Goal: Task Accomplishment & Management: Complete application form

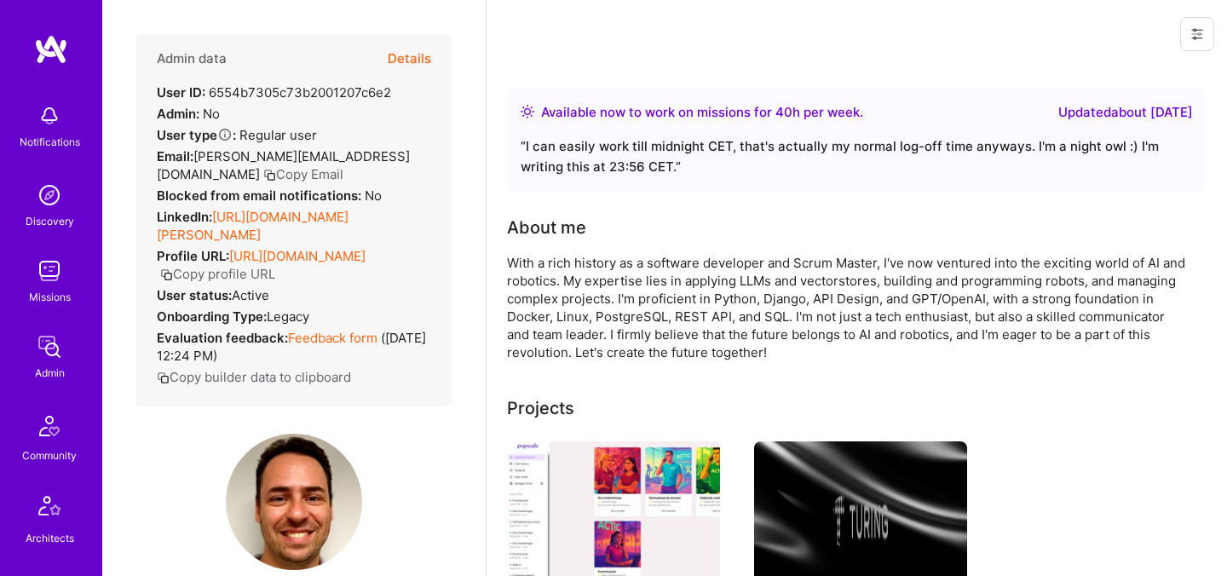
scroll to position [573, 0]
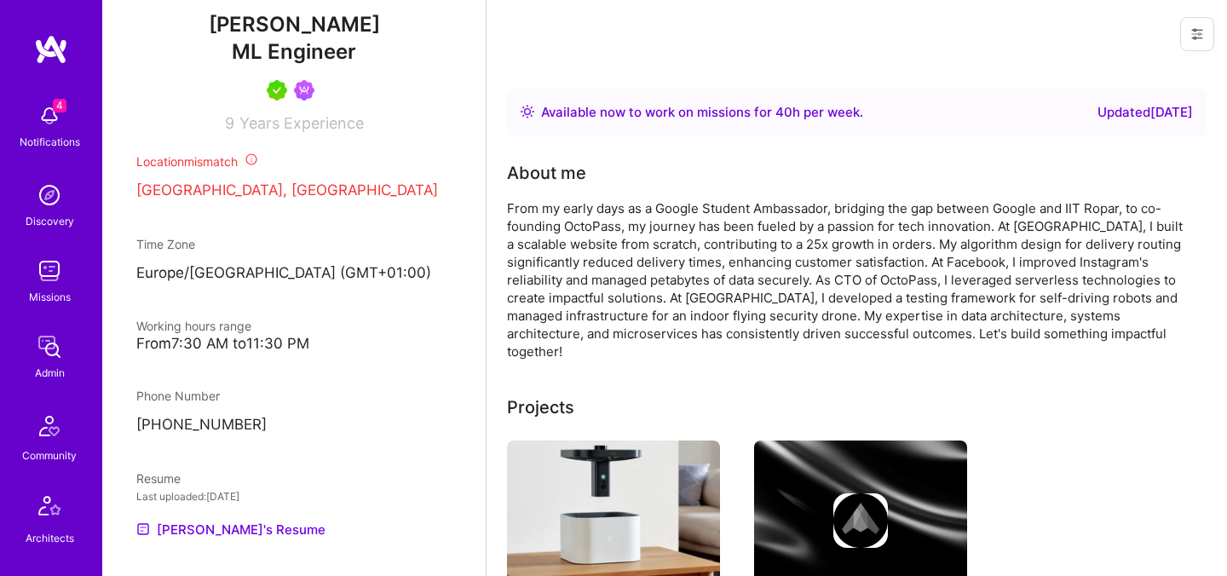
scroll to position [584, 0]
drag, startPoint x: 232, startPoint y: 55, endPoint x: 357, endPoint y: 59, distance: 125.3
click at [357, 59] on div "ML Engineer" at bounding box center [293, 53] width 315 height 29
copy span "ML Engineer"
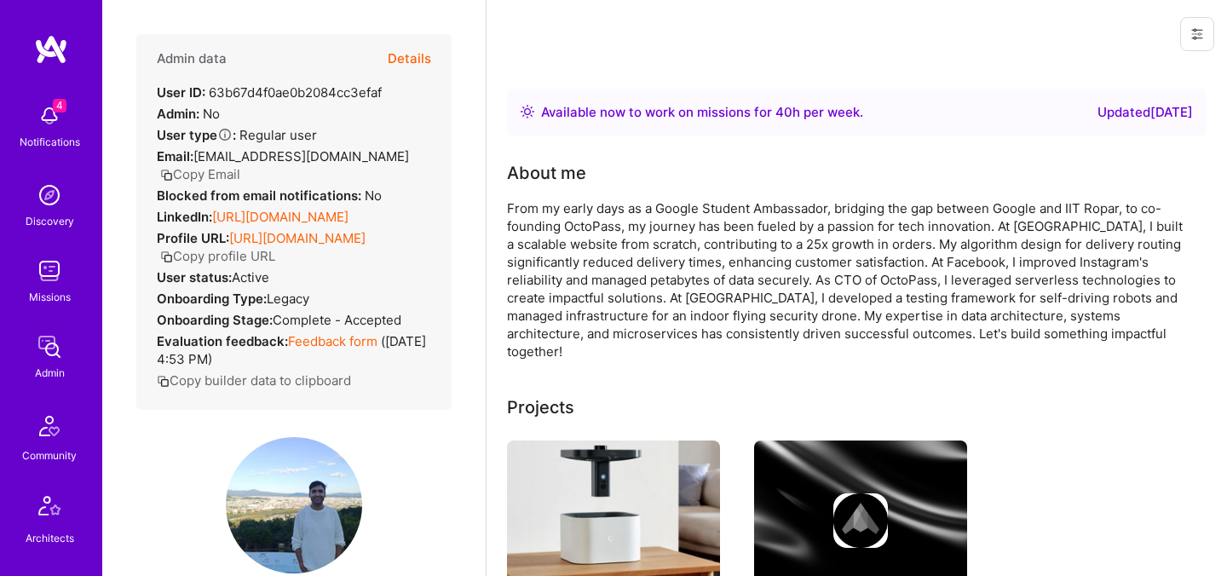
click at [393, 56] on button "Details" at bounding box center [409, 58] width 43 height 49
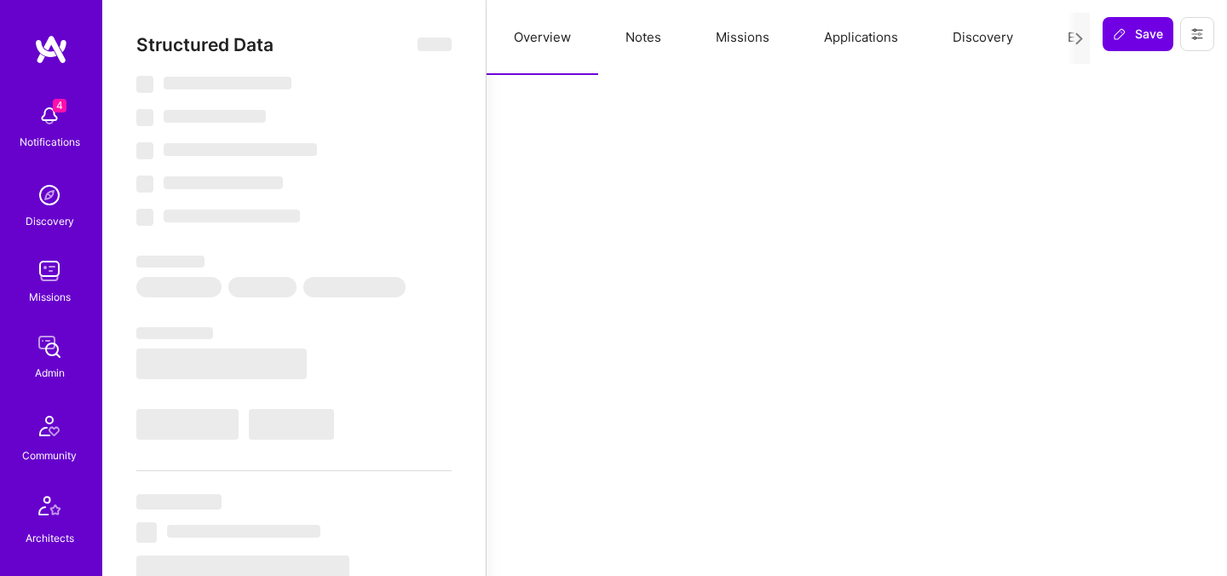
click at [1051, 38] on button "Evaluation" at bounding box center [1098, 37] width 117 height 75
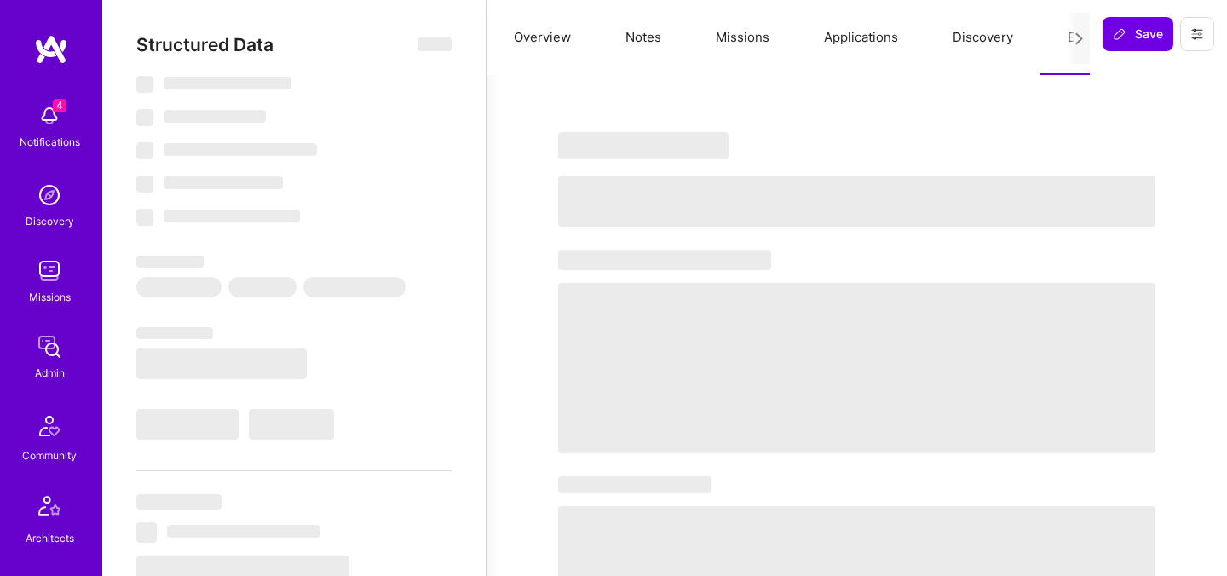
select select "Right Now"
select select "5"
select select "7"
select select "6"
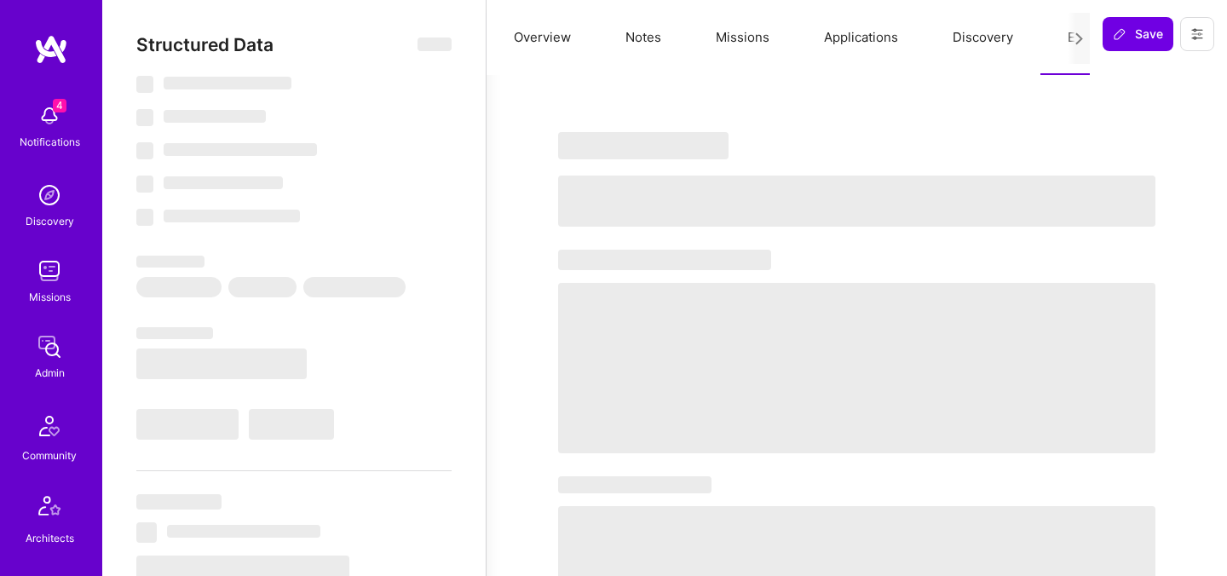
select select "CH"
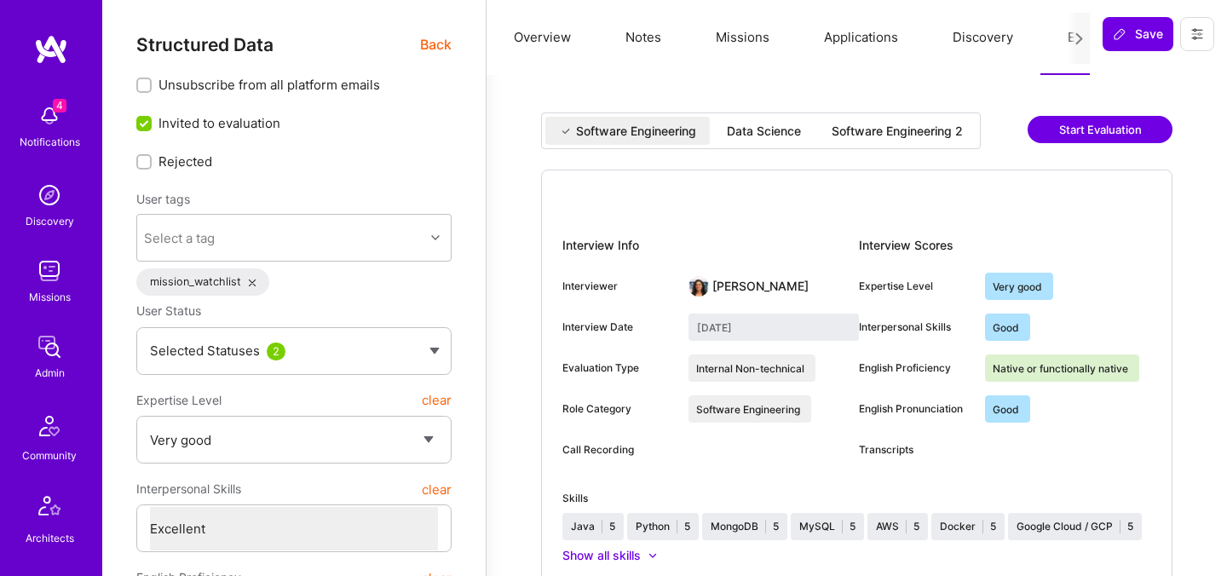
click at [878, 130] on div "Software Engineering 2" at bounding box center [897, 131] width 131 height 17
type input "July 28, 2025"
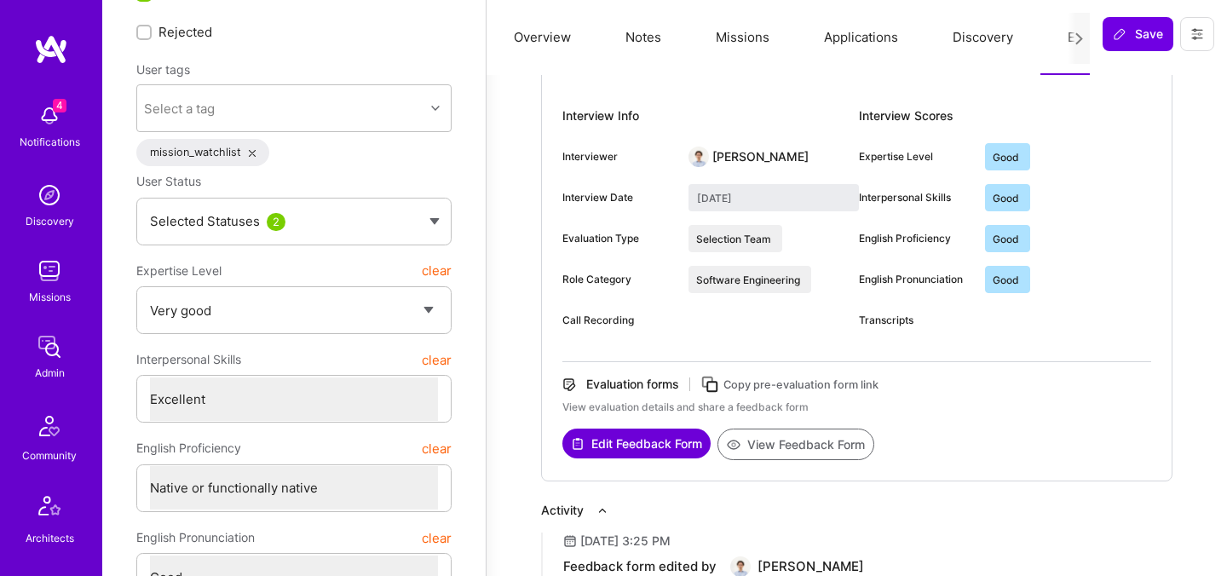
scroll to position [180, 0]
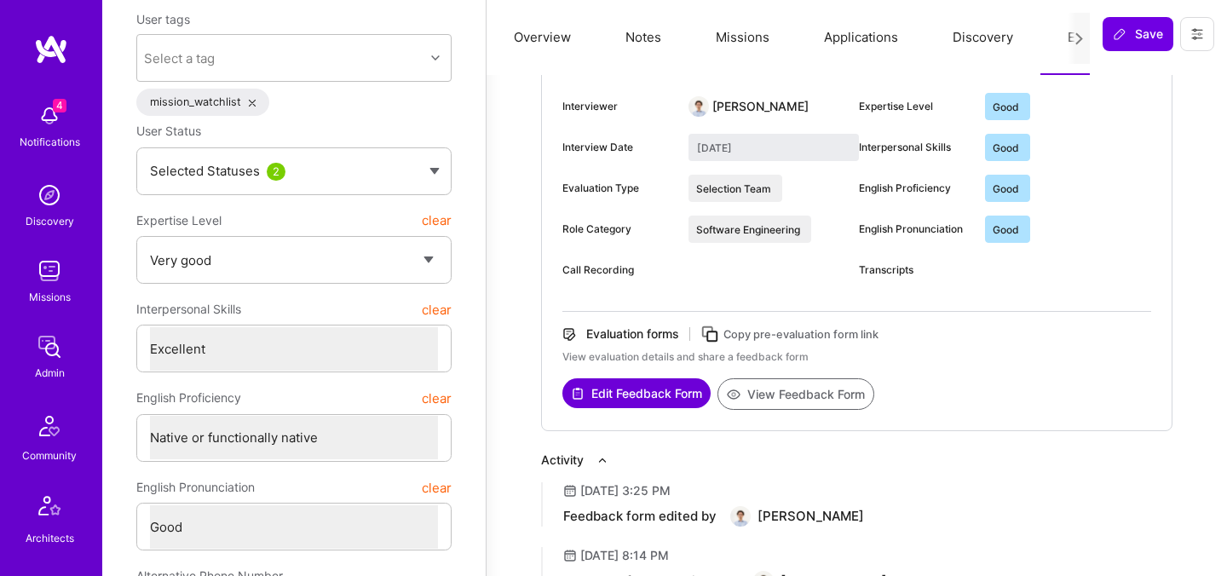
click at [768, 413] on div "Interview Info Interviewer Pedro Nogueira Interview Date July 28, 2025 Evaluati…" at bounding box center [856, 210] width 631 height 441
click at [768, 397] on button "View Feedback Form" at bounding box center [795, 394] width 157 height 32
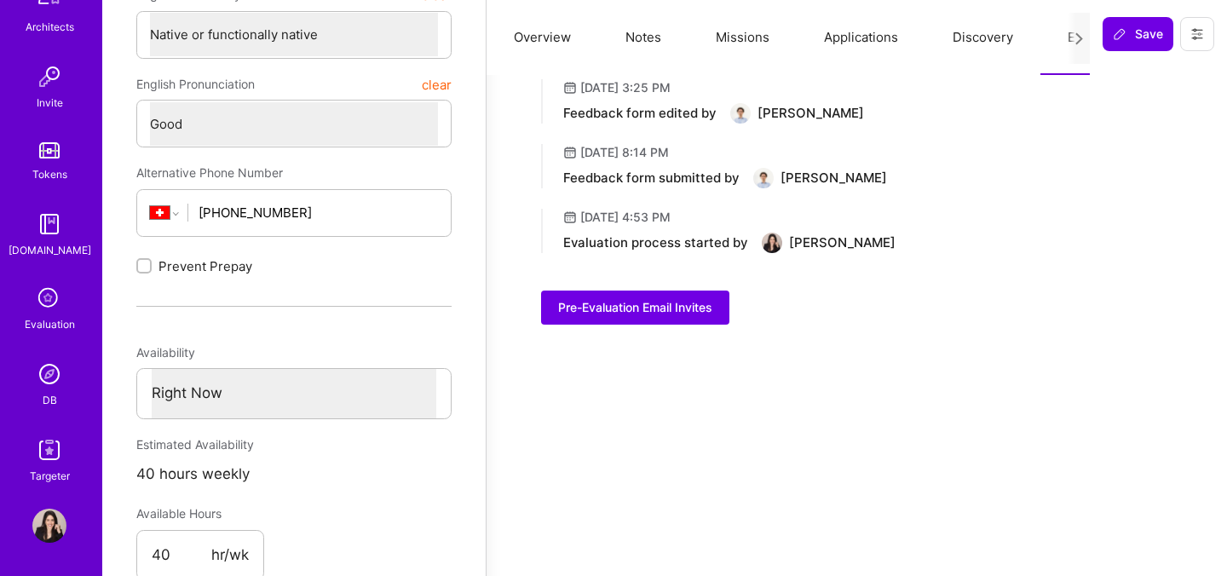
scroll to position [585, 0]
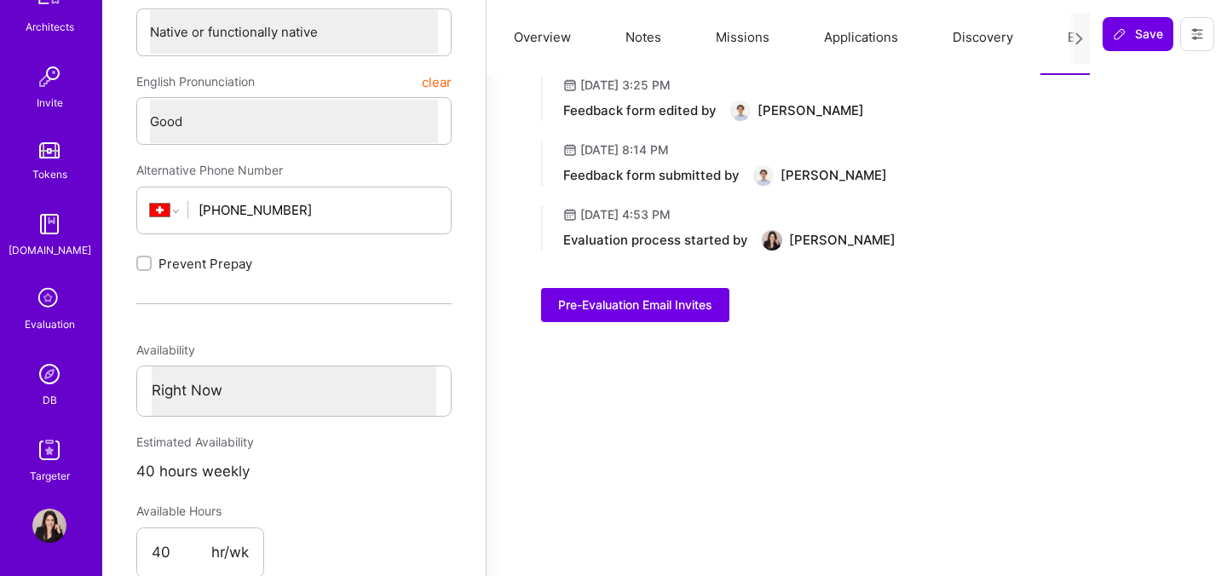
click at [49, 370] on img at bounding box center [49, 374] width 34 height 34
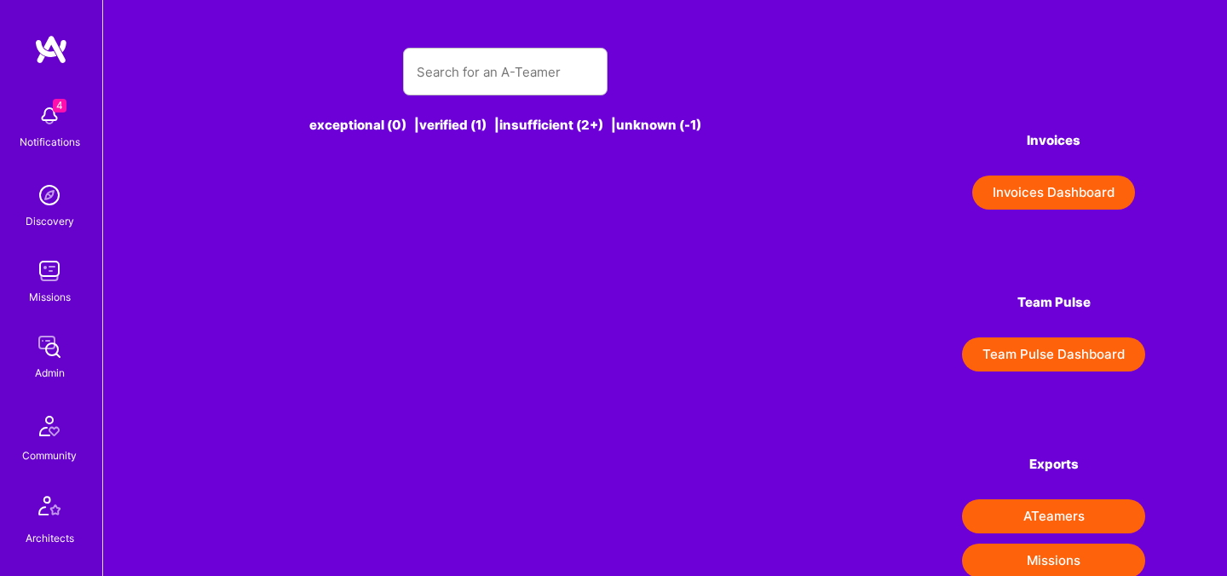
click at [49, 318] on div "4 Notifications Discovery Missions Admin Community Architects Invite Tokens A.G…" at bounding box center [51, 545] width 102 height 901
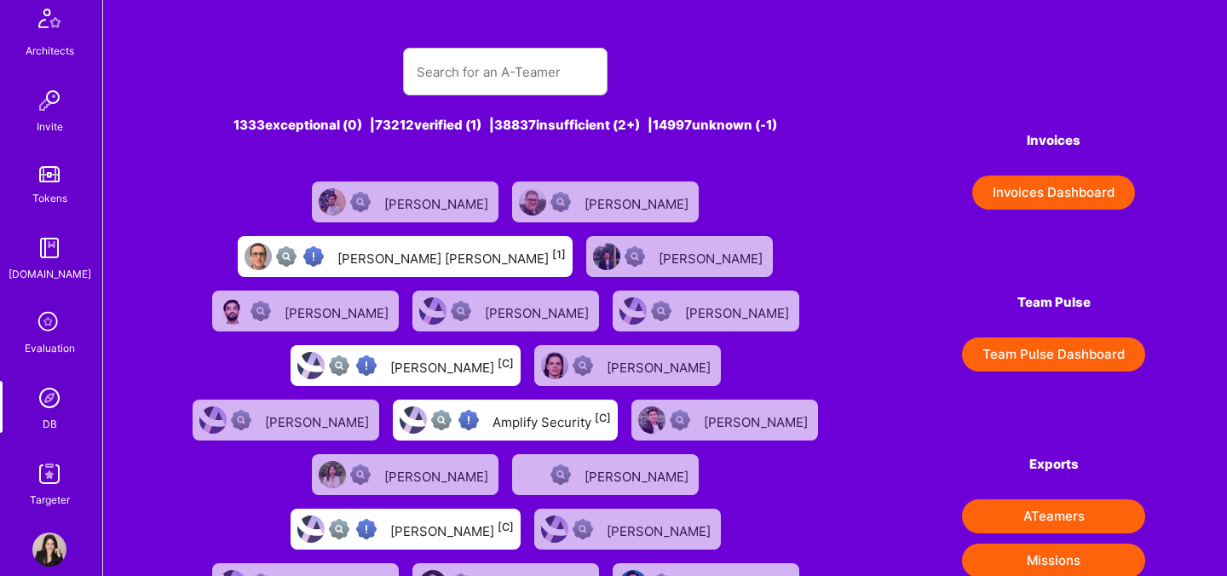
scroll to position [511, 0]
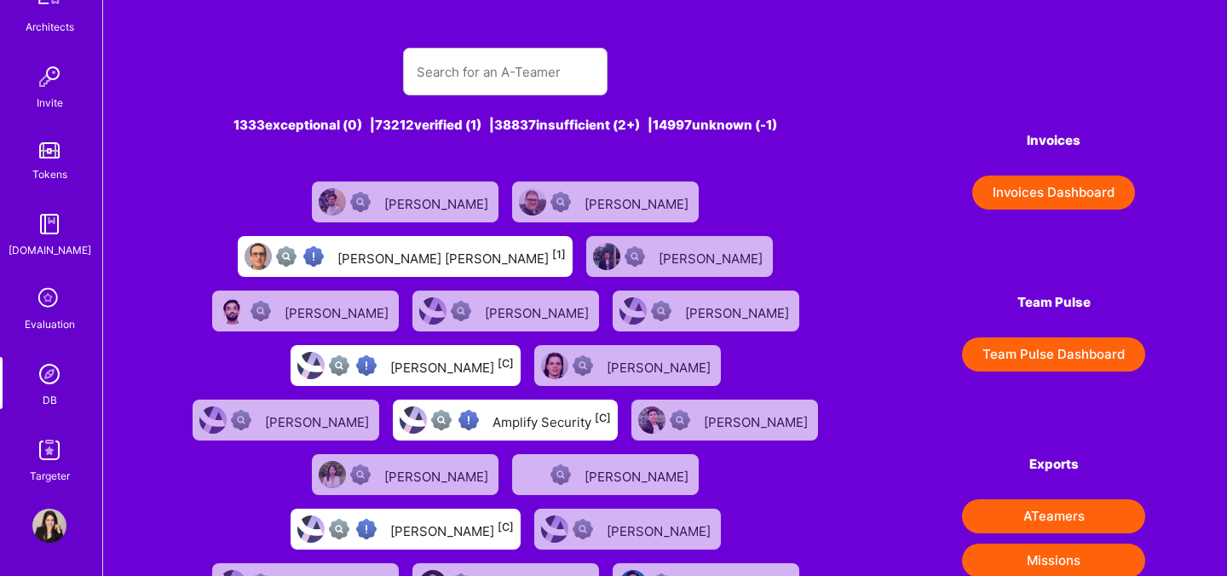
click at [42, 316] on div "Evaluation" at bounding box center [50, 324] width 50 height 18
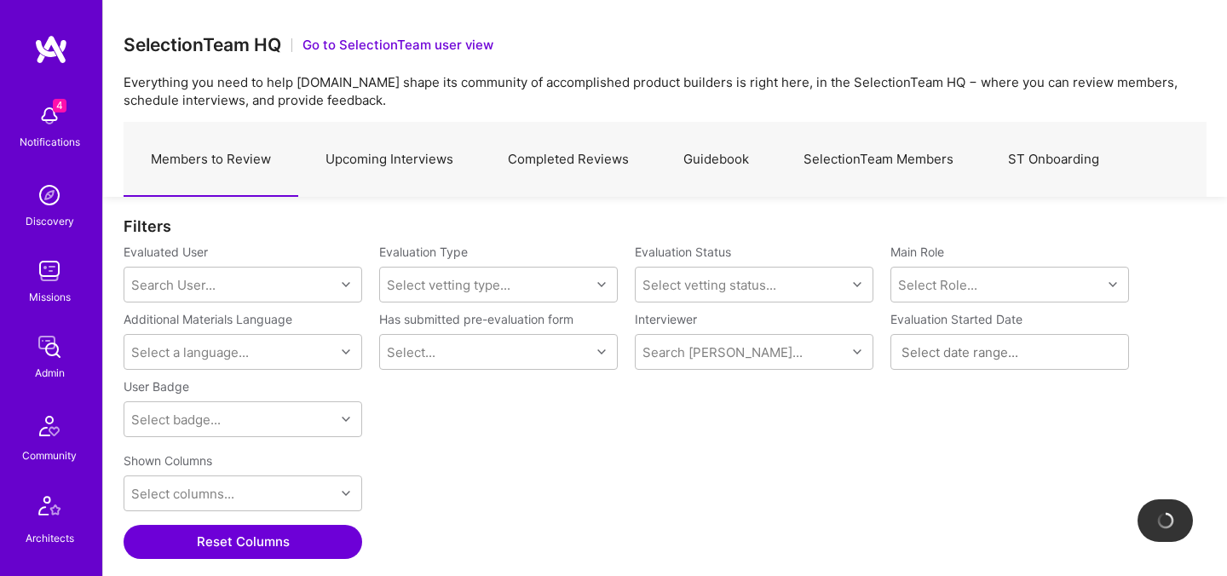
click at [392, 154] on link "Upcoming Interviews" at bounding box center [389, 160] width 182 height 74
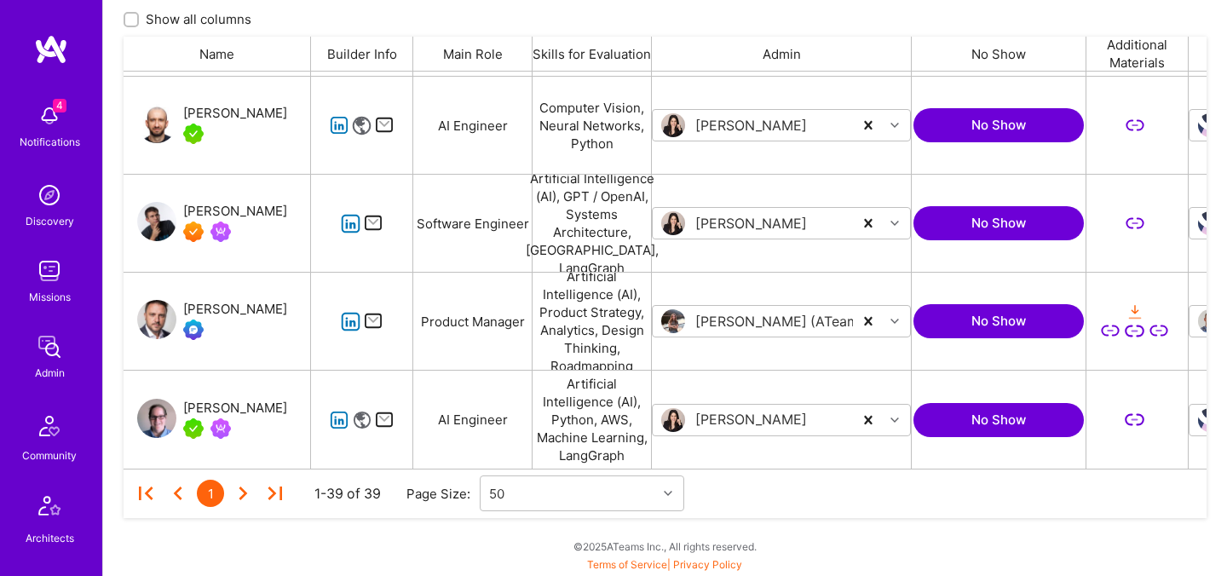
click at [245, 209] on div "Bartlomiej Loza" at bounding box center [235, 211] width 104 height 20
click at [206, 123] on div "[PERSON_NAME]" at bounding box center [235, 113] width 104 height 20
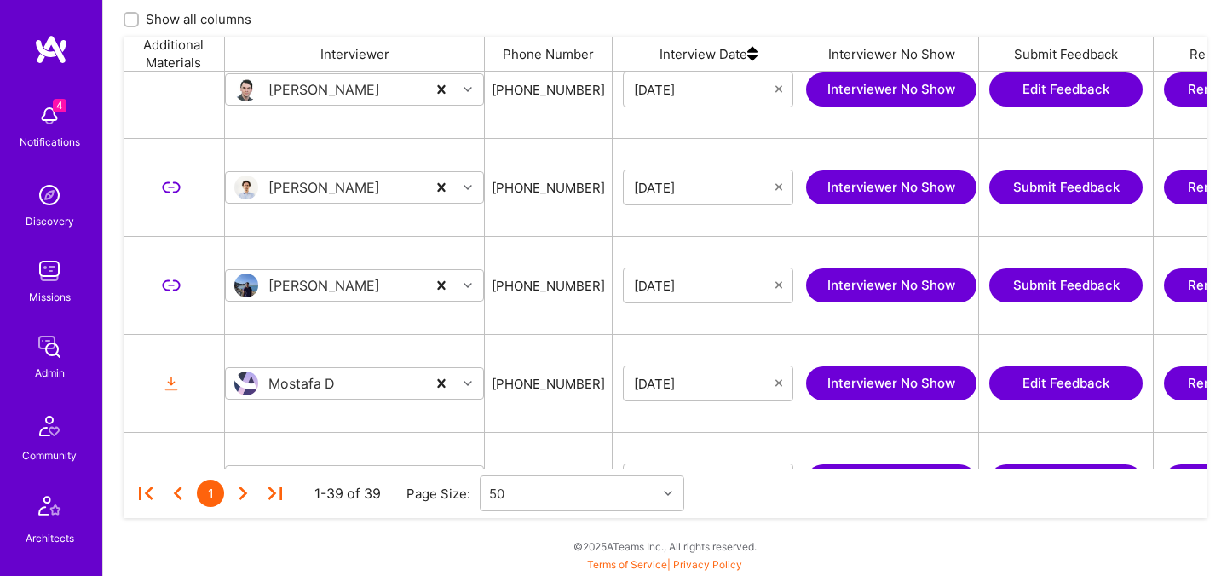
scroll to position [0, 909]
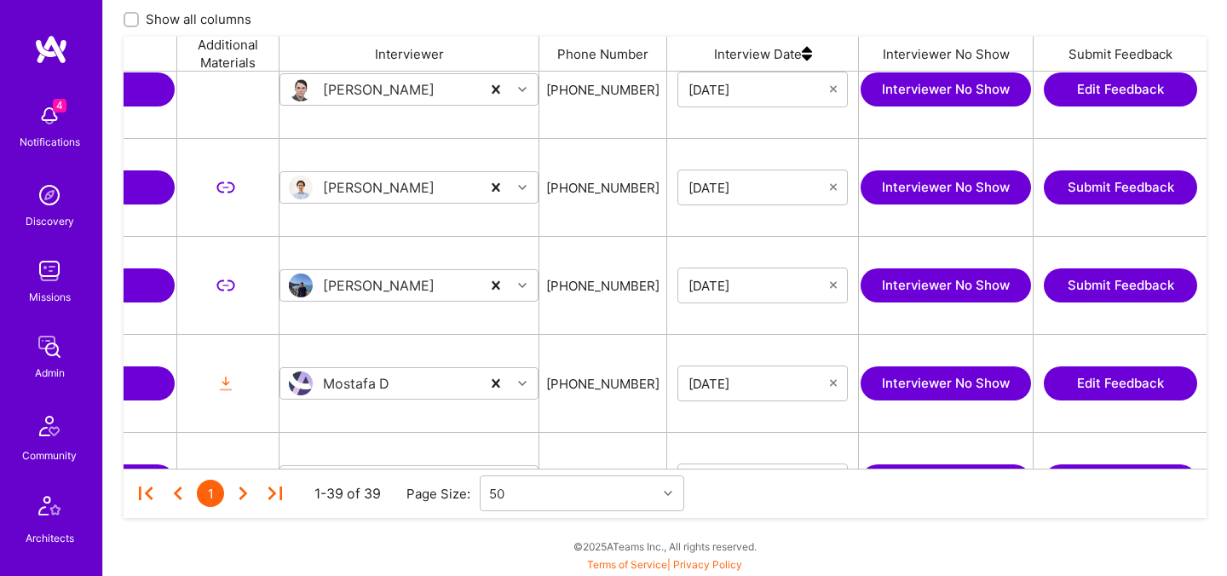
click at [807, 55] on img at bounding box center [807, 54] width 10 height 34
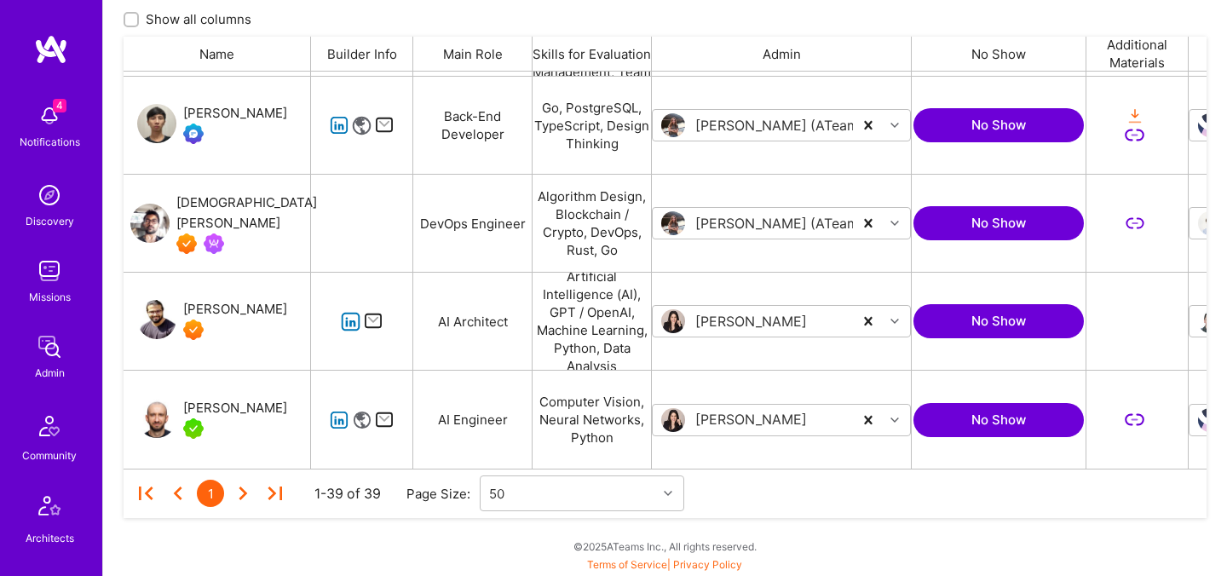
click at [218, 310] on div "Luve Singh" at bounding box center [235, 309] width 104 height 20
click at [244, 214] on div "Vedhavyas Singareddi" at bounding box center [246, 213] width 141 height 41
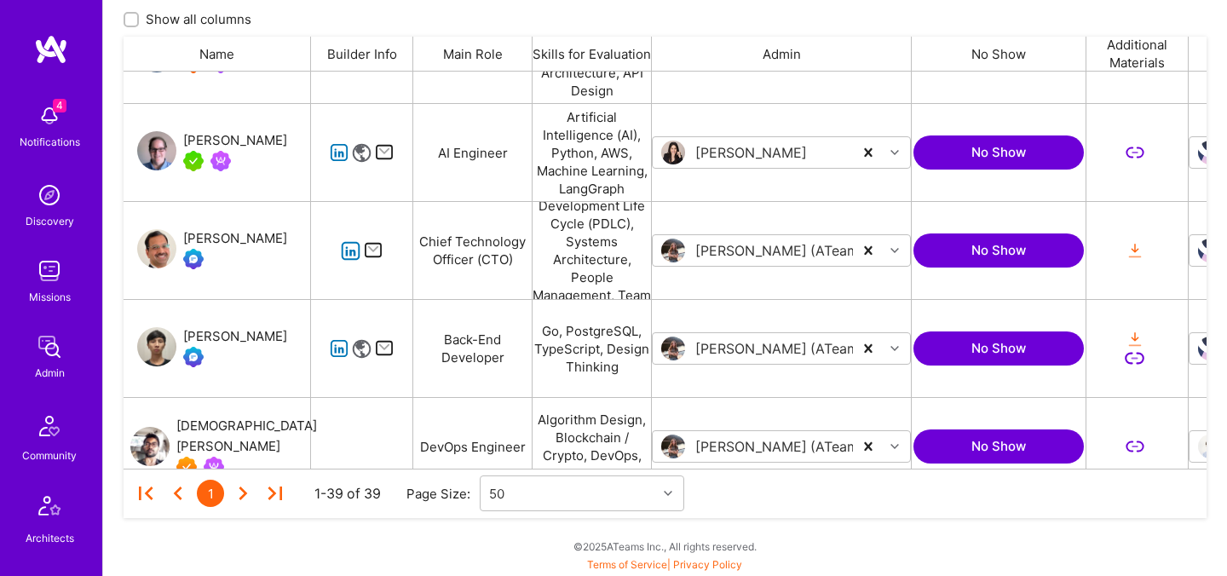
scroll to position [3185, 0]
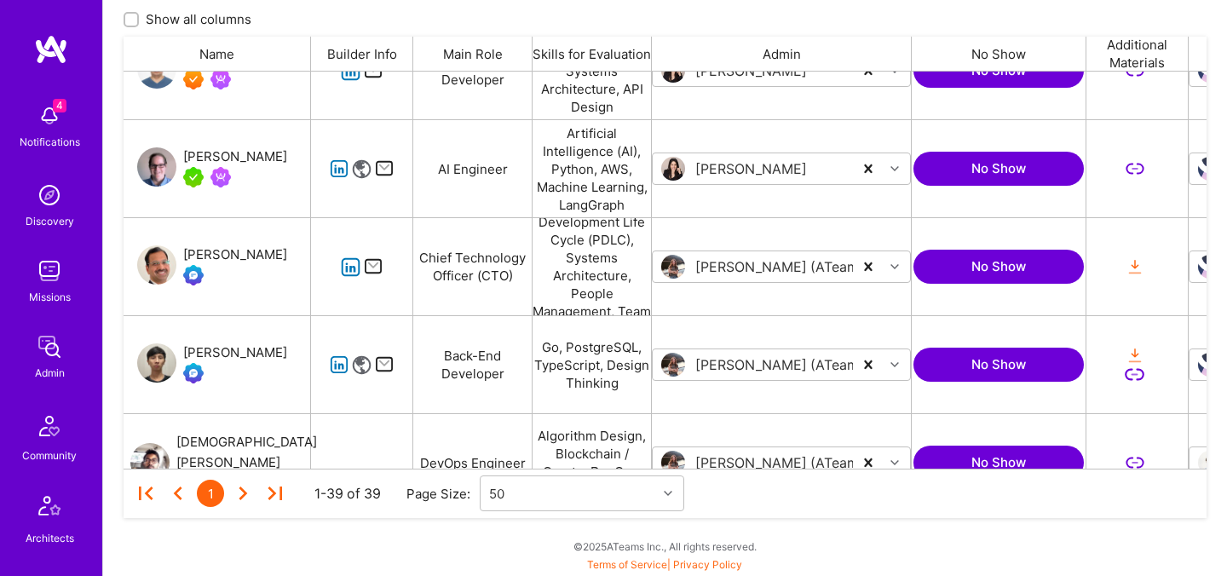
click at [240, 159] on div "Mark Conway" at bounding box center [235, 157] width 104 height 20
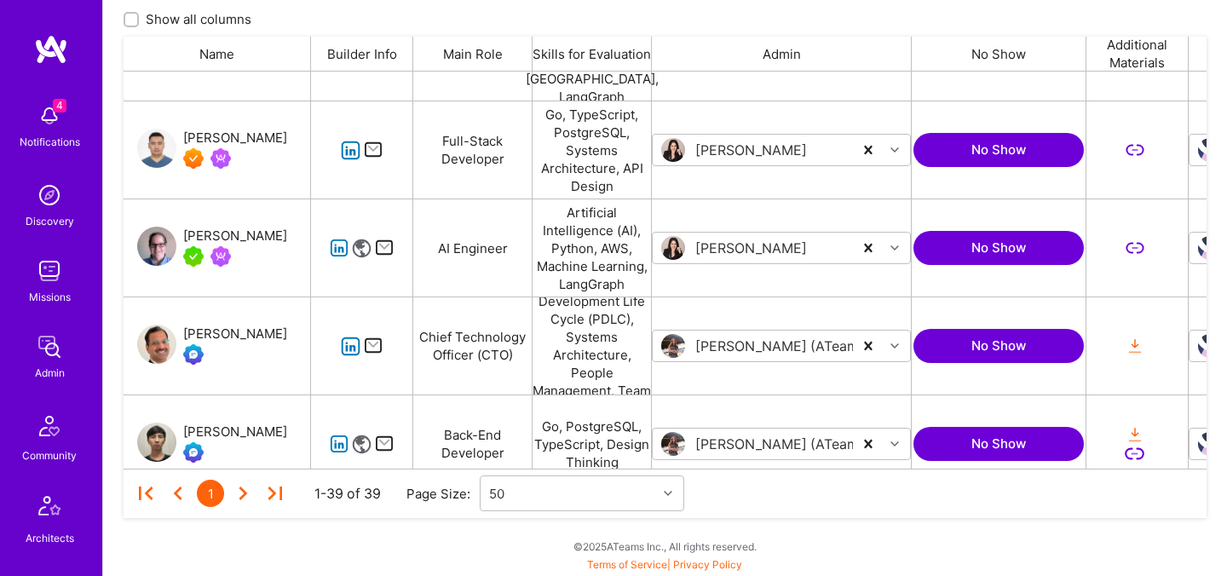
scroll to position [3088, 0]
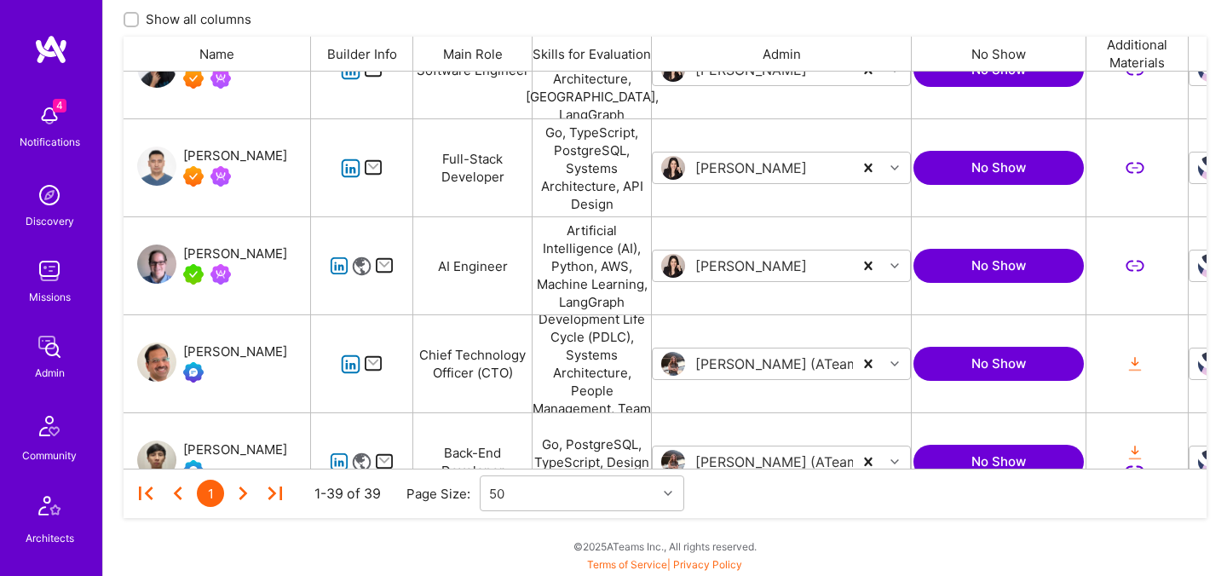
click at [268, 160] on div "Talgat Saribayev" at bounding box center [235, 156] width 104 height 20
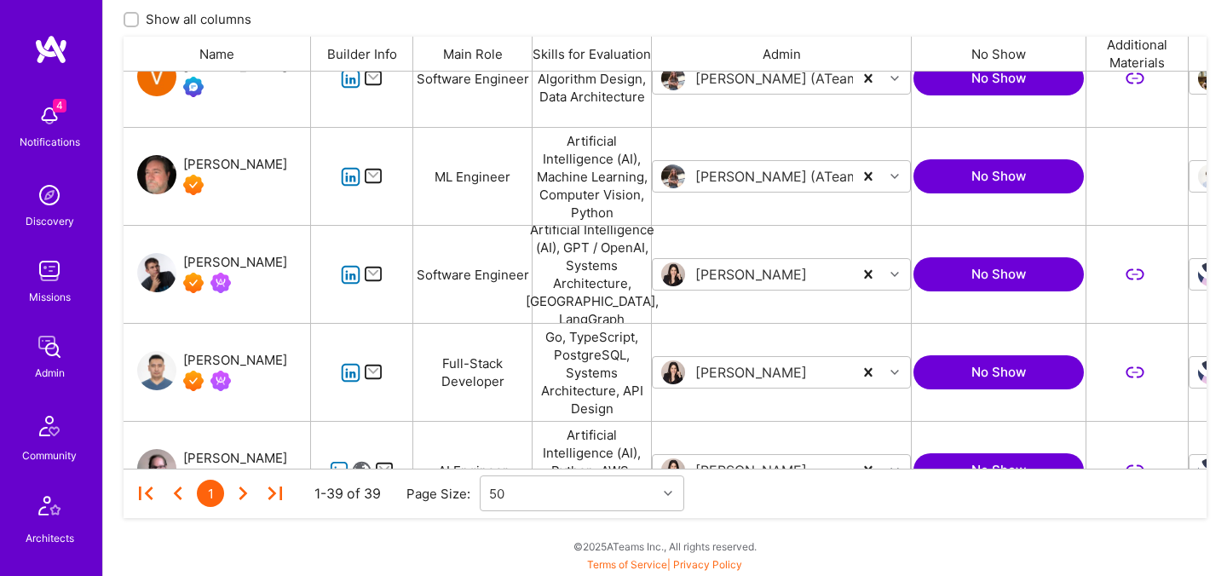
scroll to position [2877, 0]
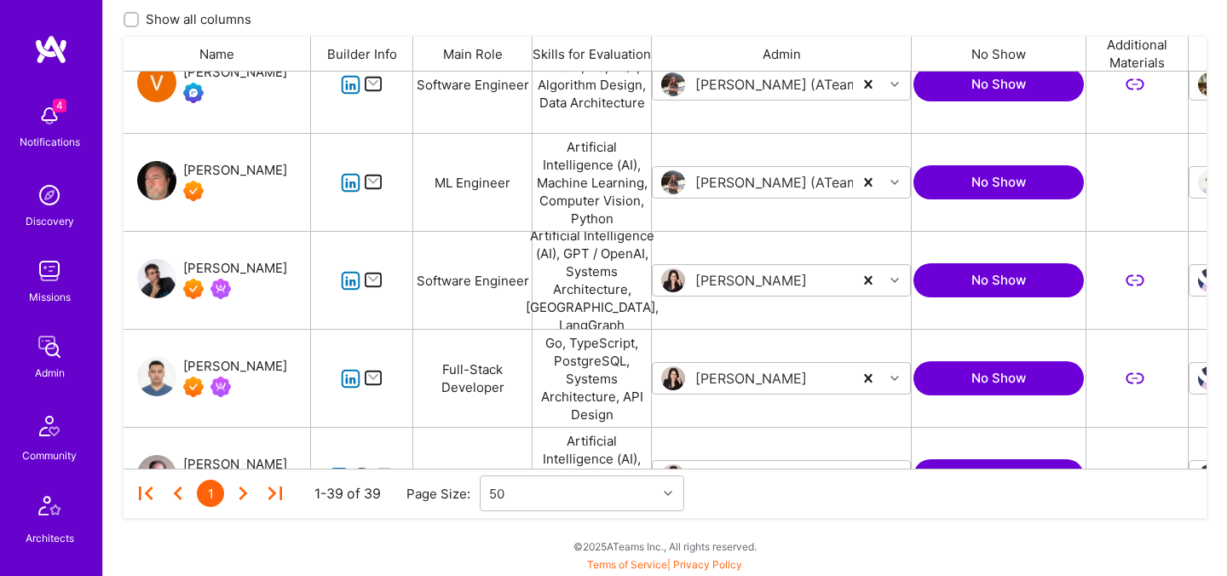
click at [226, 176] on div "[PERSON_NAME]" at bounding box center [235, 170] width 104 height 20
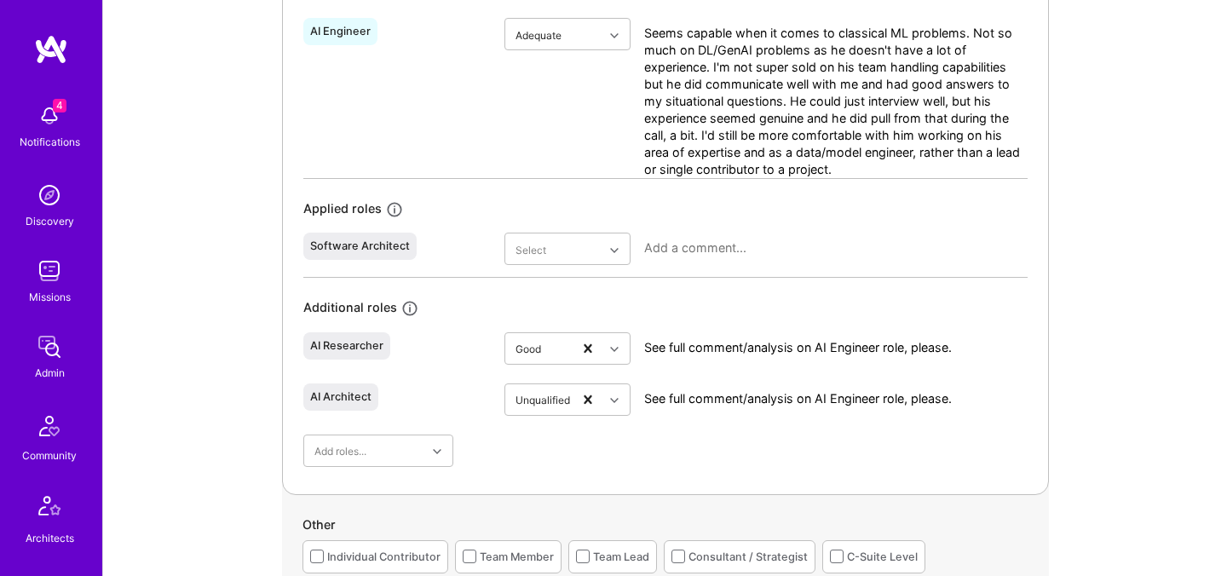
scroll to position [915, 0]
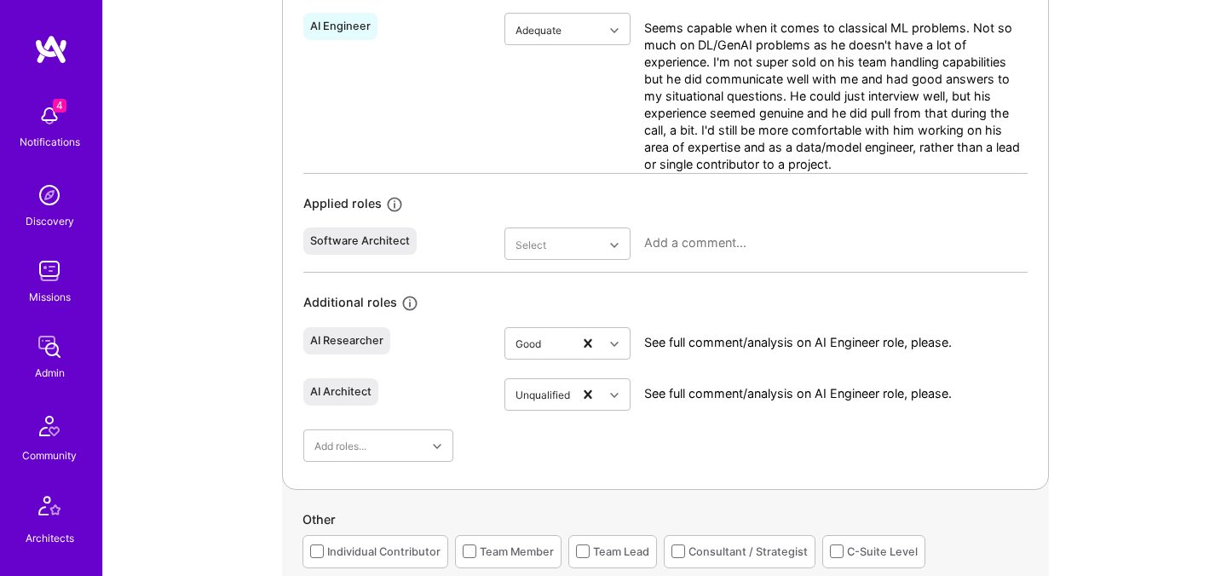
click at [343, 343] on div "AI Researcher" at bounding box center [346, 341] width 73 height 14
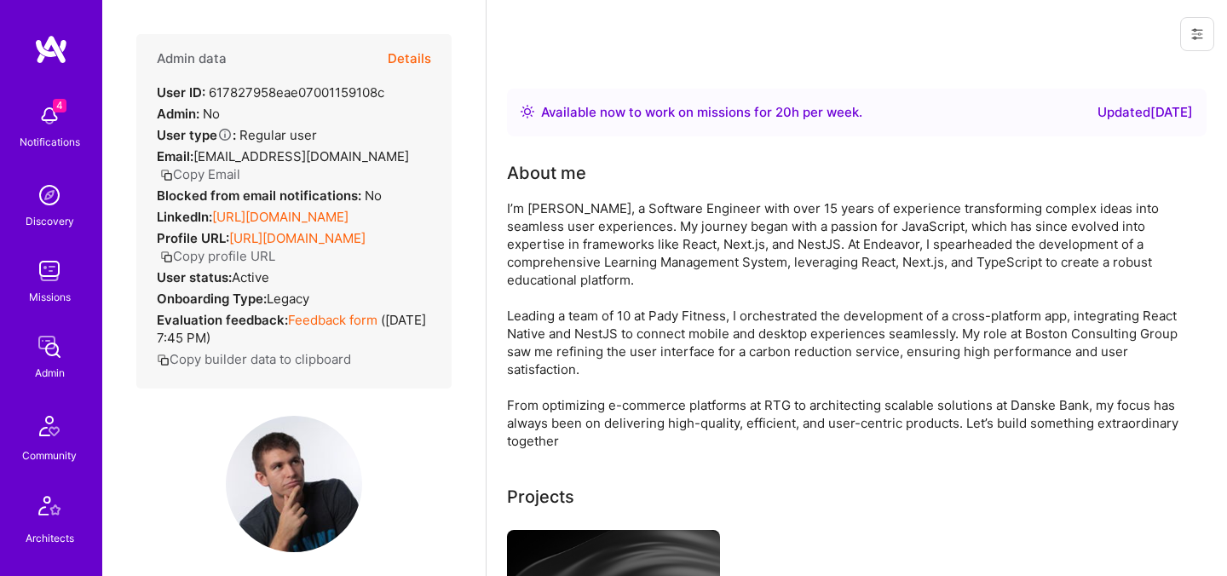
click at [423, 59] on button "Details" at bounding box center [409, 58] width 43 height 49
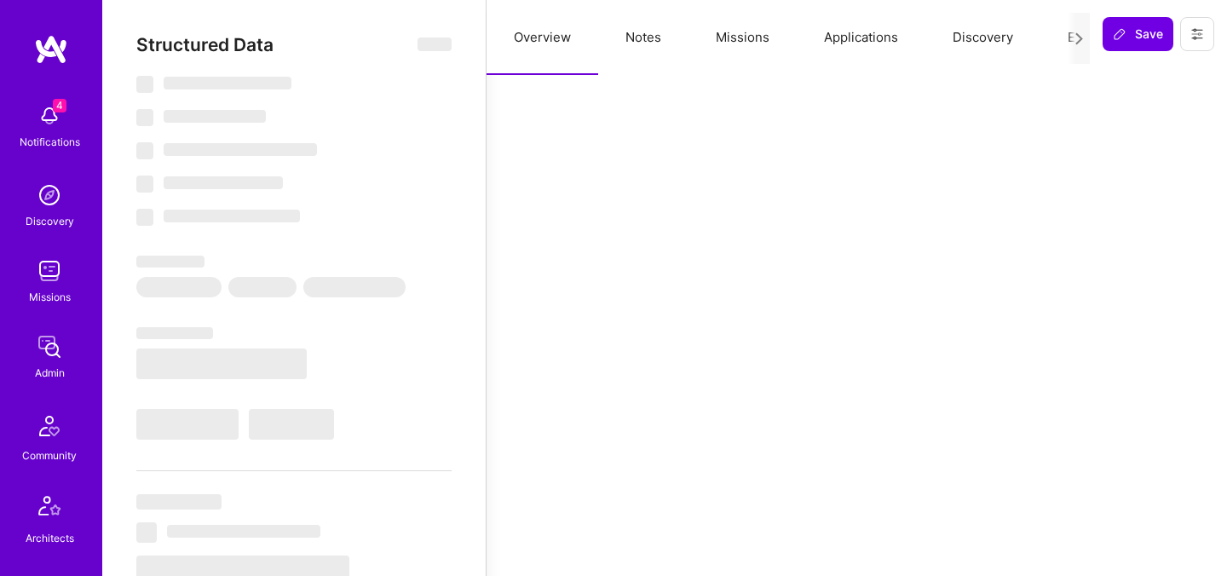
click at [1062, 37] on button "Evaluation" at bounding box center [1098, 37] width 117 height 75
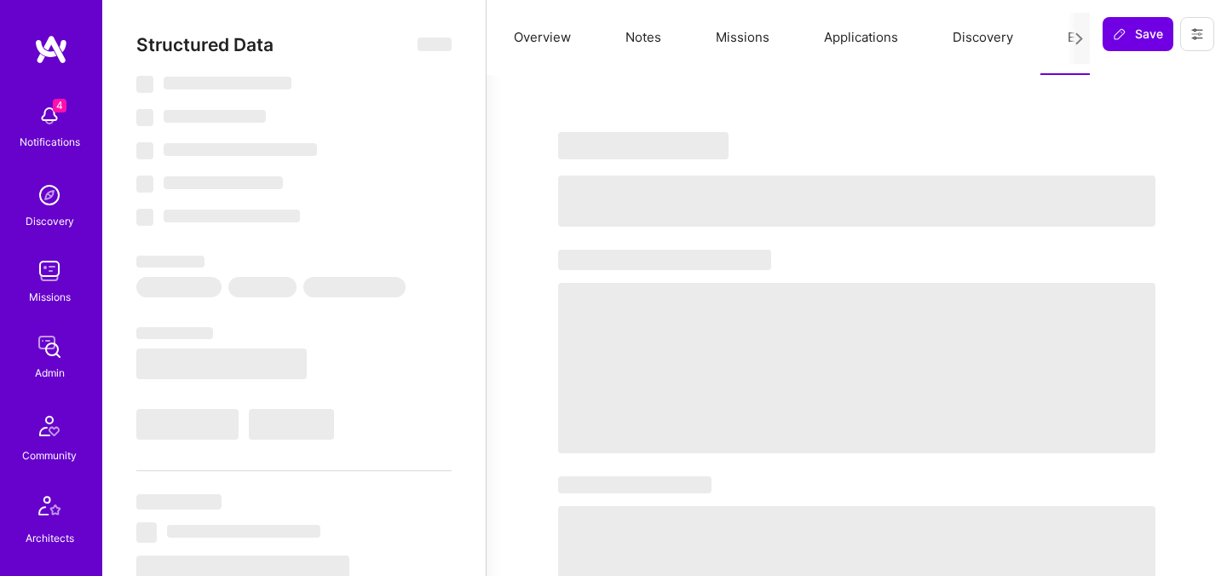
select select "Right Now"
select select "7"
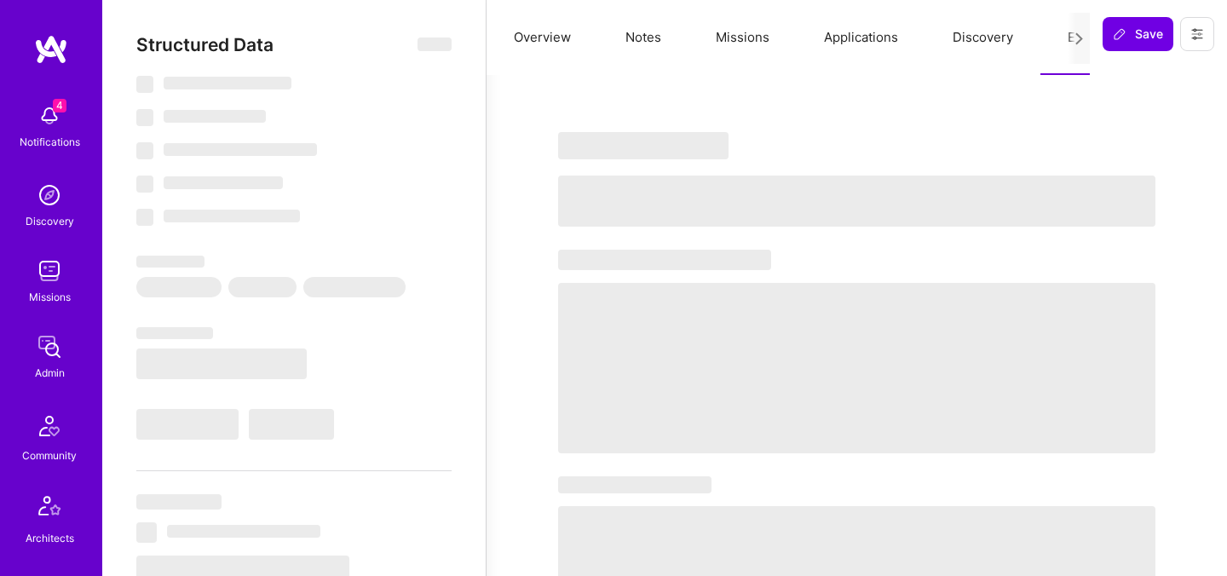
select select "PL"
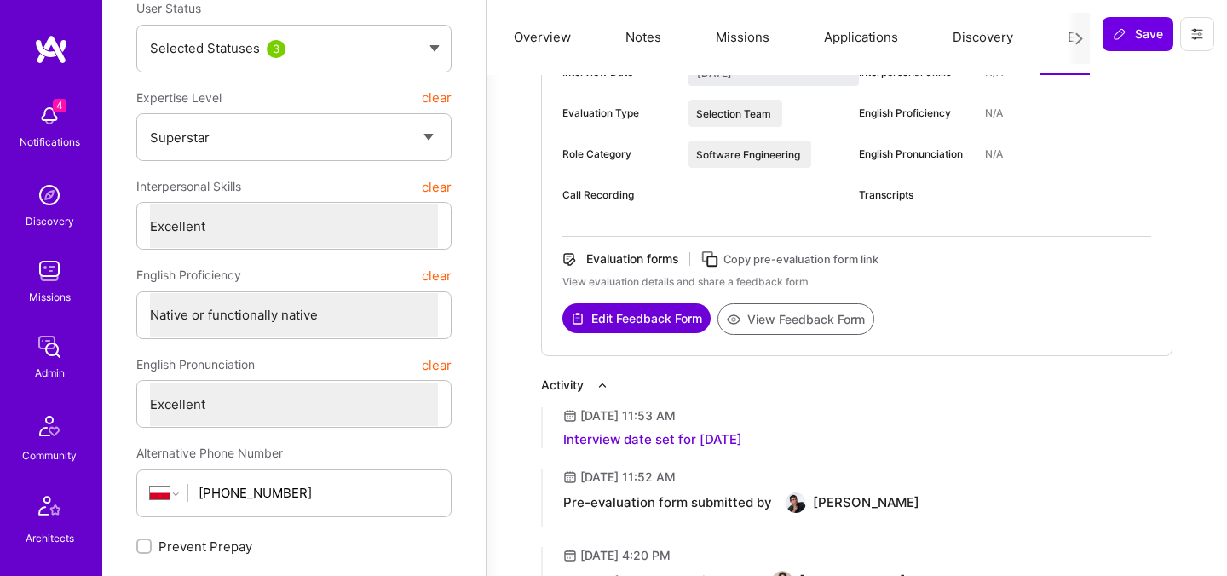
scroll to position [340, 0]
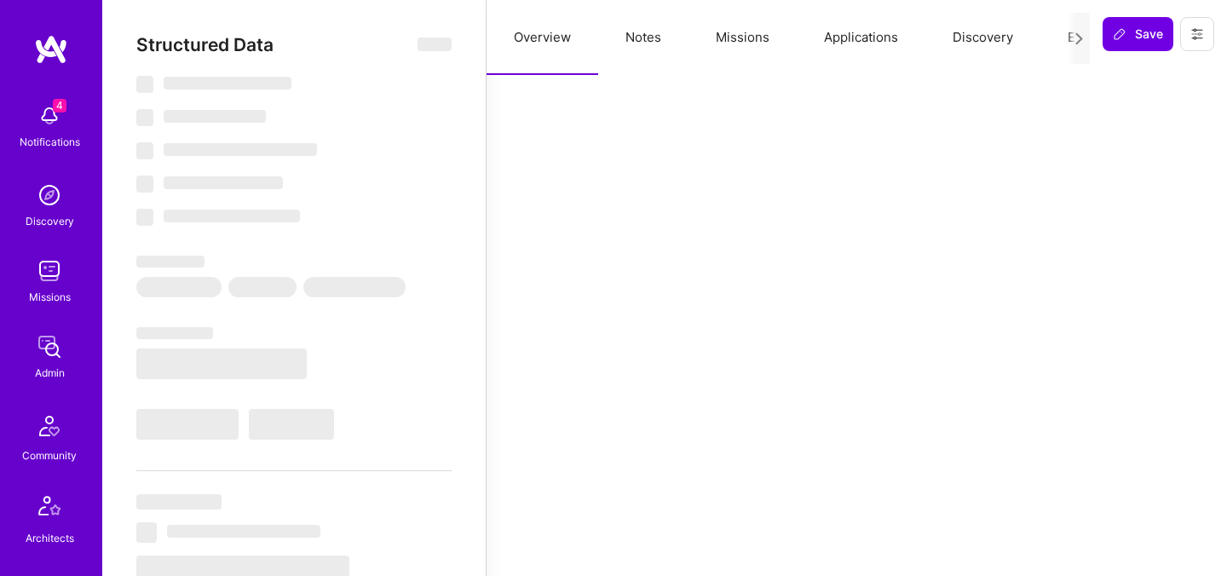
click at [1062, 47] on button "Evaluation" at bounding box center [1098, 37] width 117 height 75
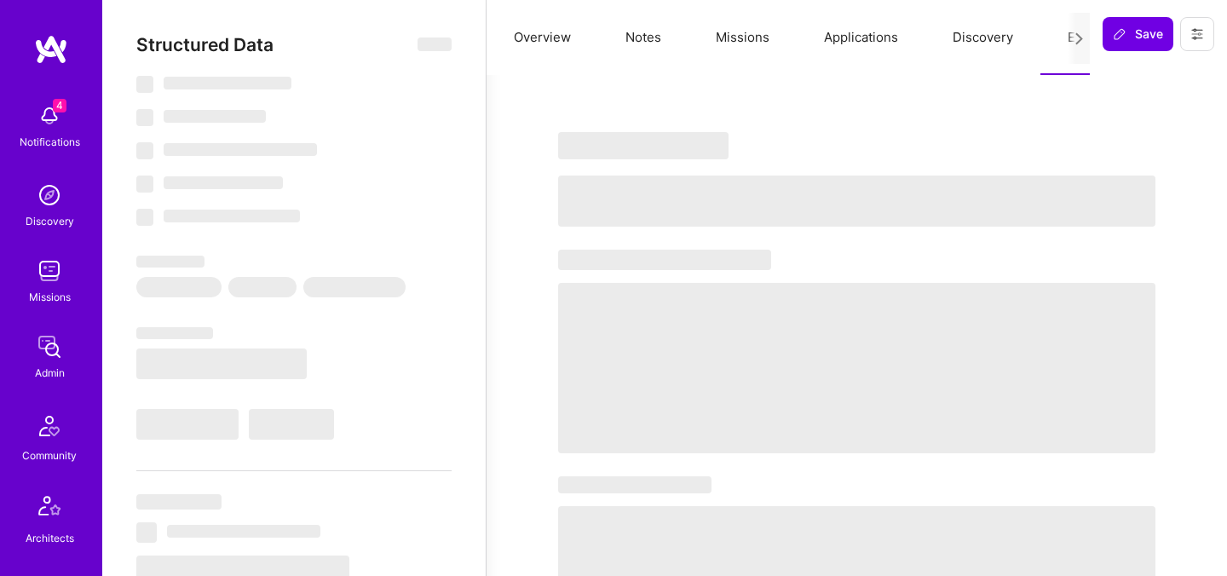
select select "Right Now"
select select "5"
select select "7"
select select "6"
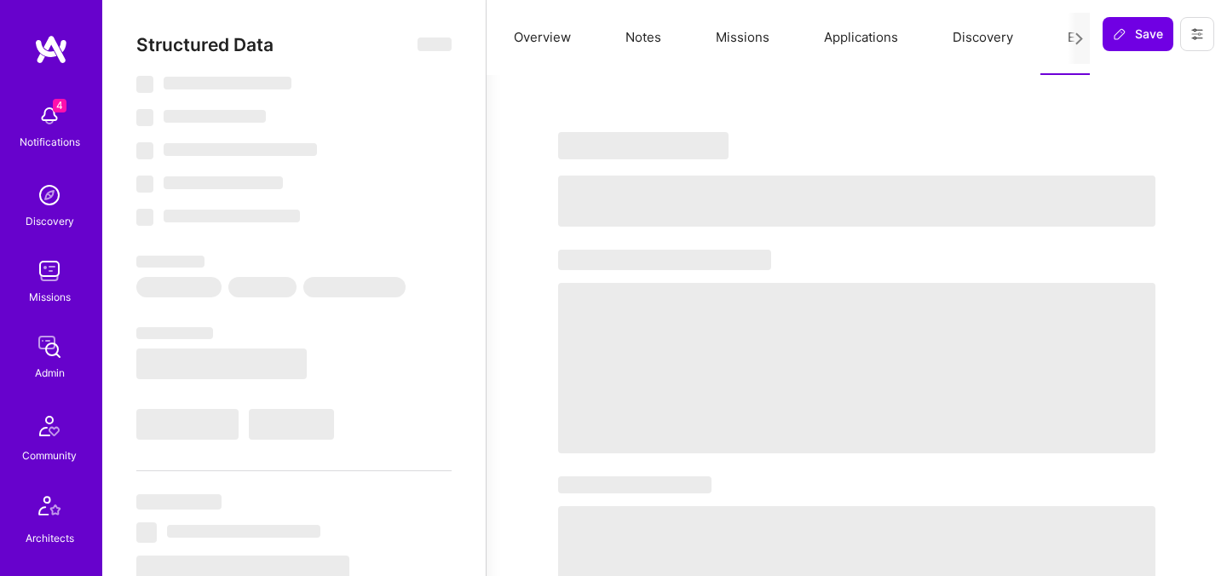
select select "DE"
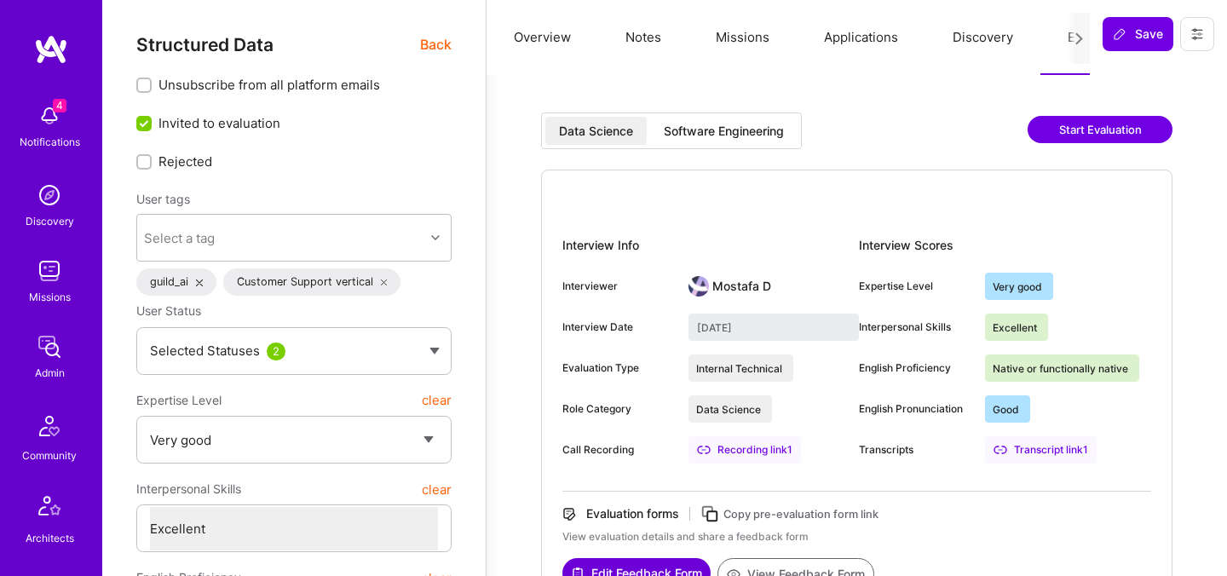
click at [748, 135] on div "Software Engineering" at bounding box center [724, 131] width 120 height 17
type input "[DATE]"
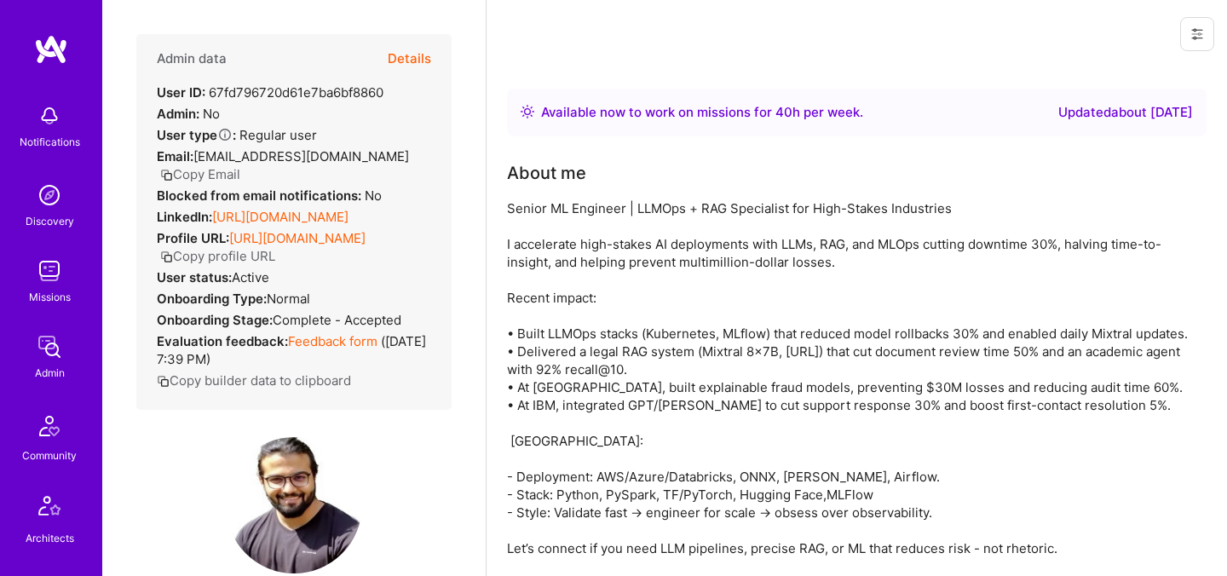
click at [409, 64] on button "Details" at bounding box center [409, 58] width 43 height 49
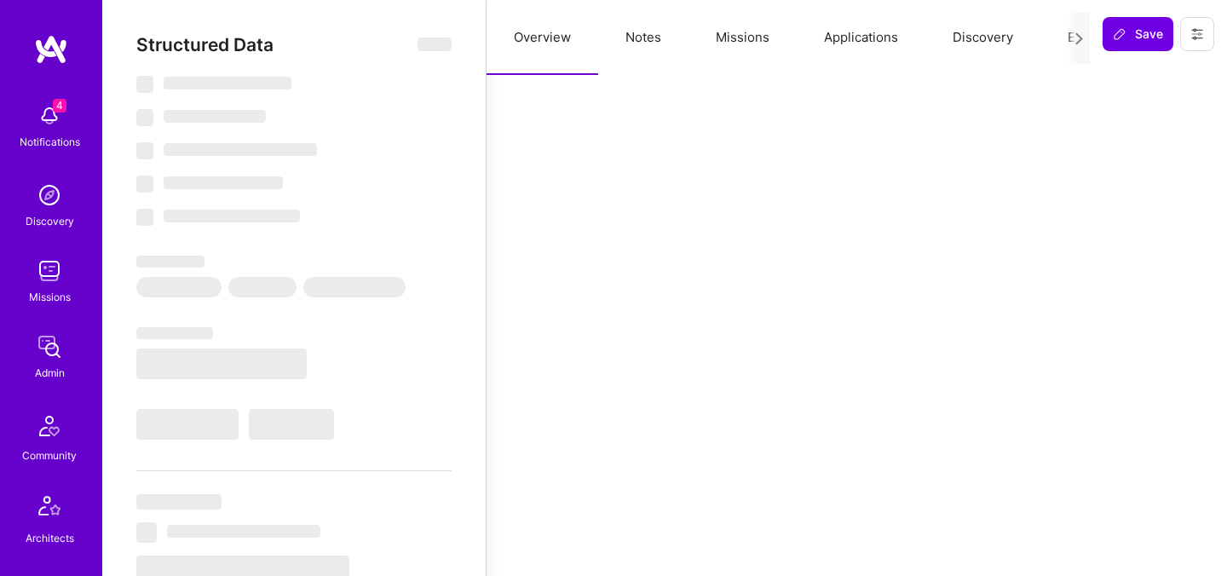
click at [1059, 34] on button "Evaluation" at bounding box center [1098, 37] width 117 height 75
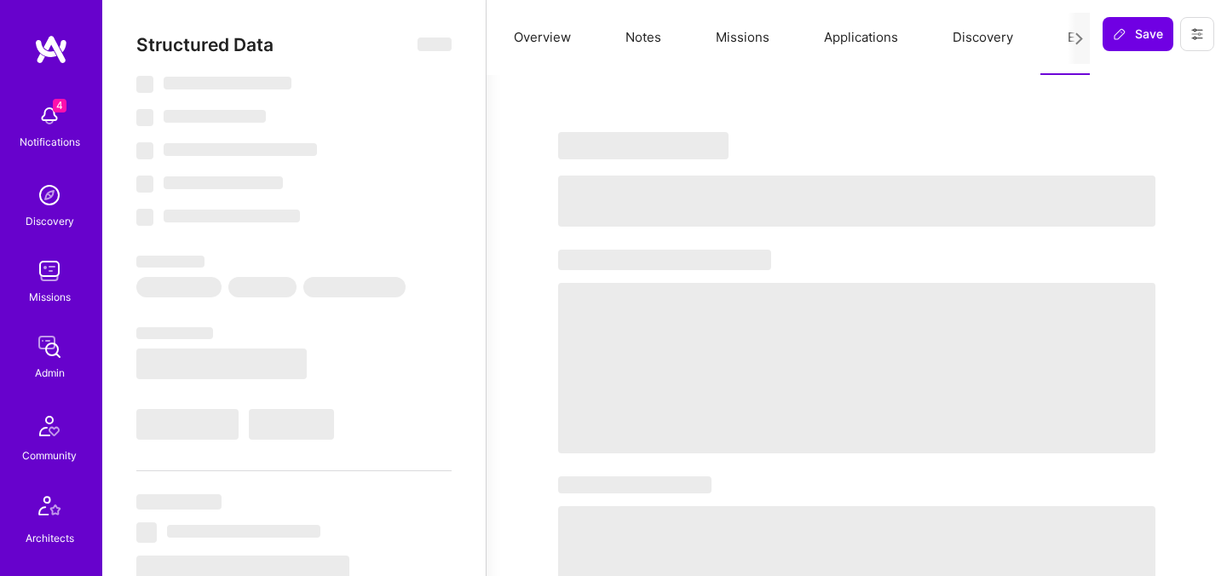
select select "Right Now"
select select "7"
select select "6"
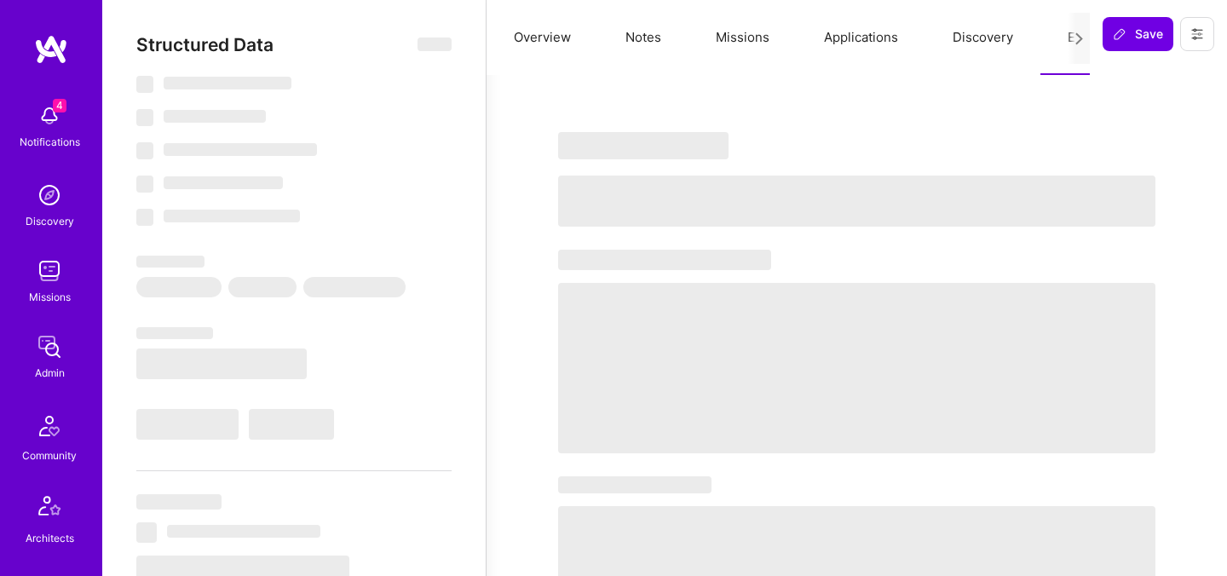
select select "IN"
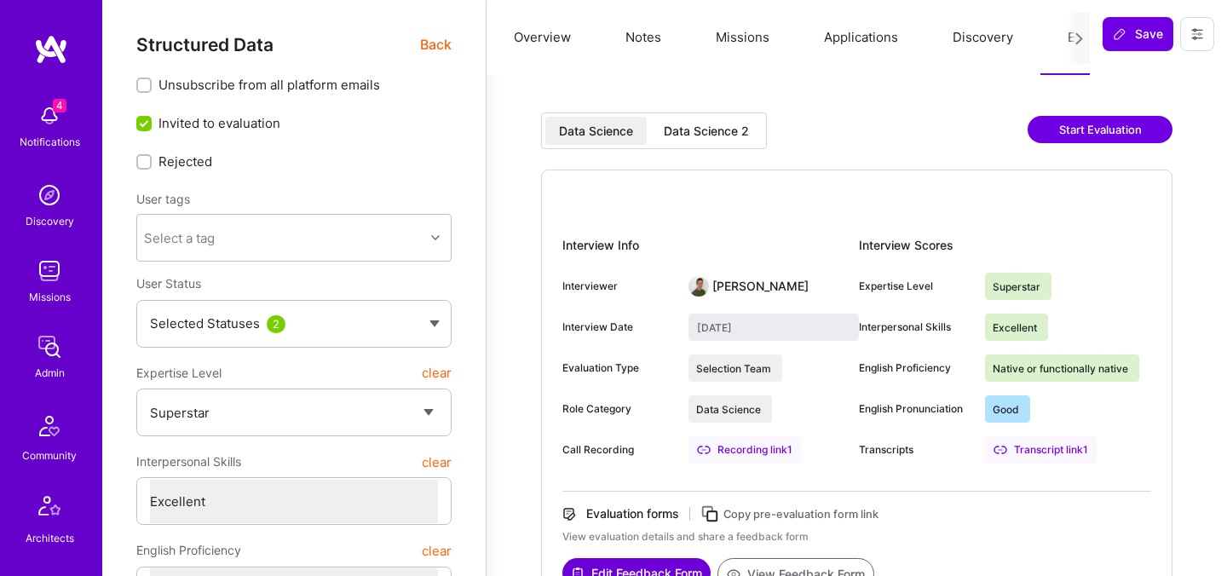
click at [689, 122] on div "Data Science 2" at bounding box center [706, 131] width 112 height 28
type input "[DATE]"
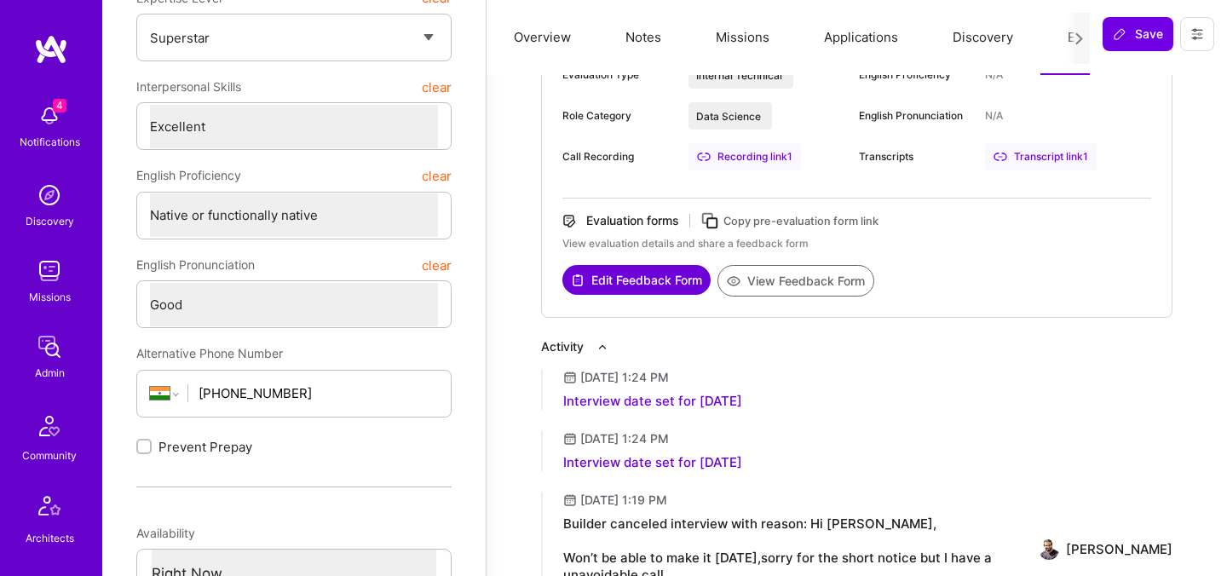
scroll to position [384, 0]
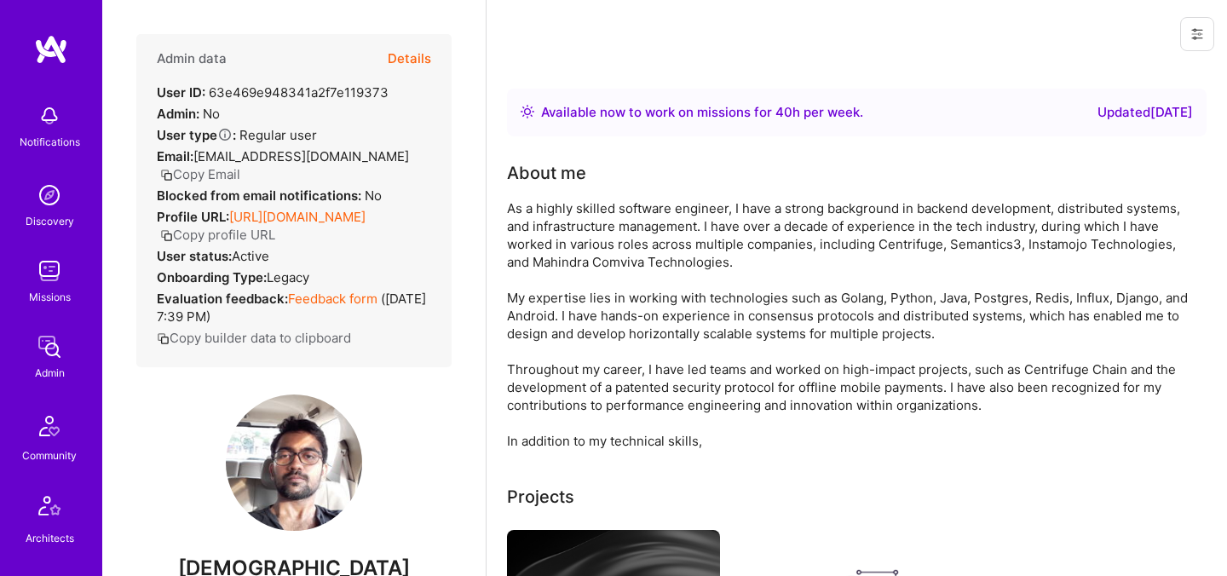
click at [411, 63] on button "Details" at bounding box center [409, 58] width 43 height 49
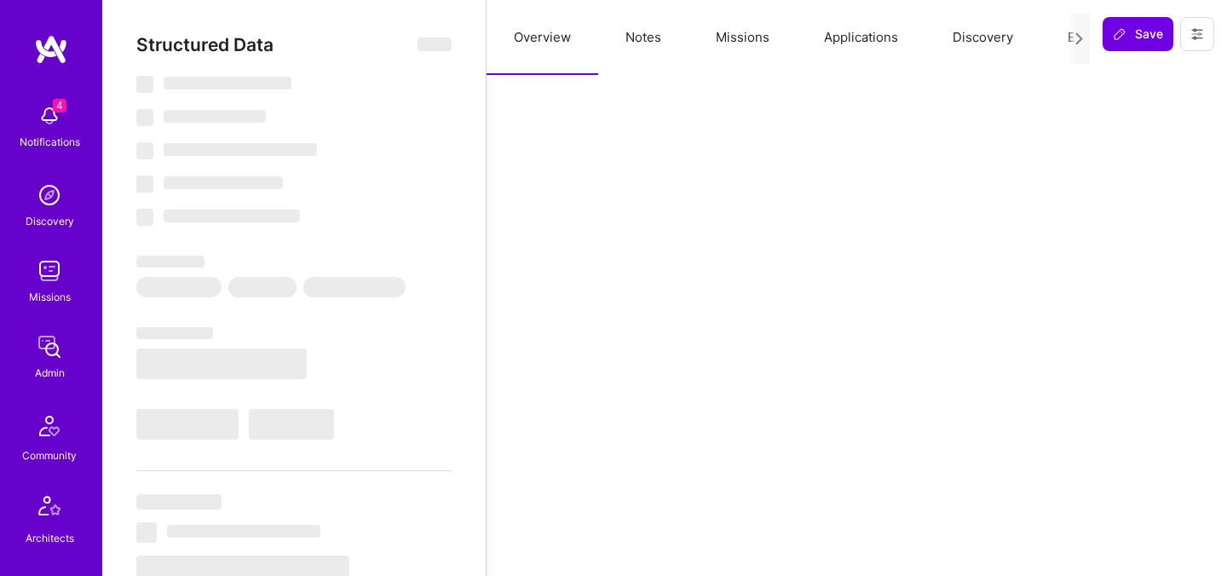
click at [1065, 43] on button "Evaluation" at bounding box center [1098, 37] width 117 height 75
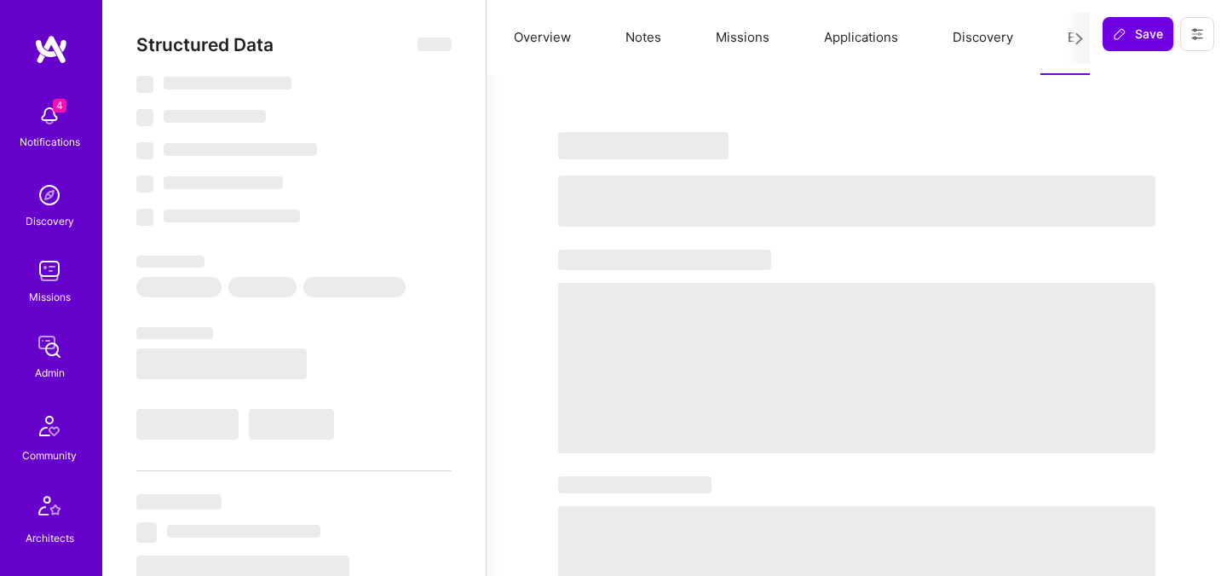
select select "Right Now"
select select "7"
select select "4"
select select "7"
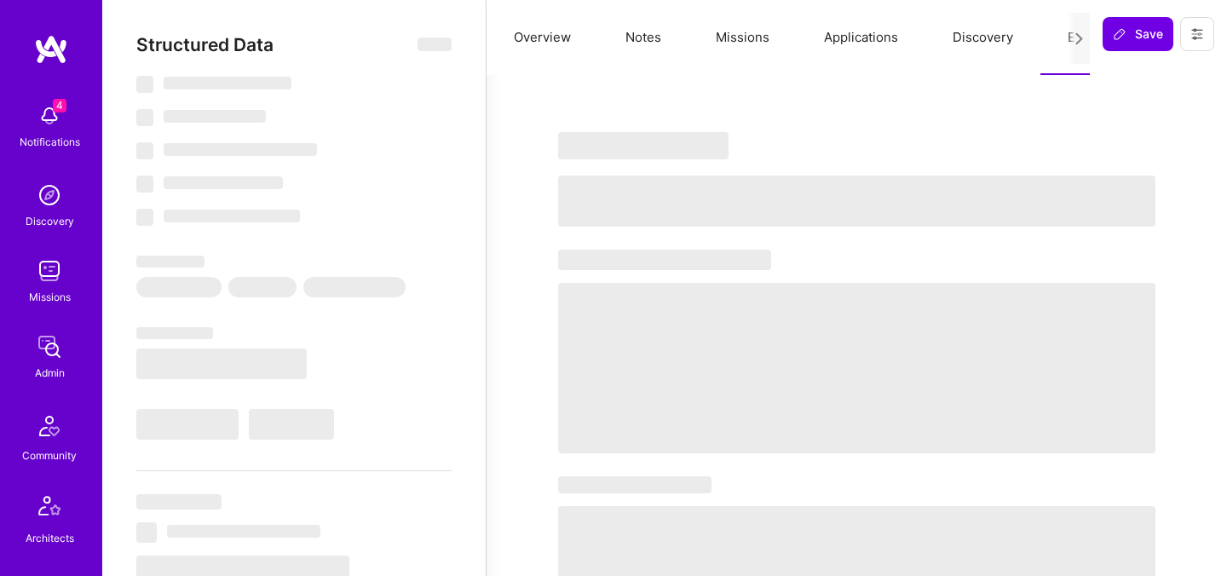
select select "DE"
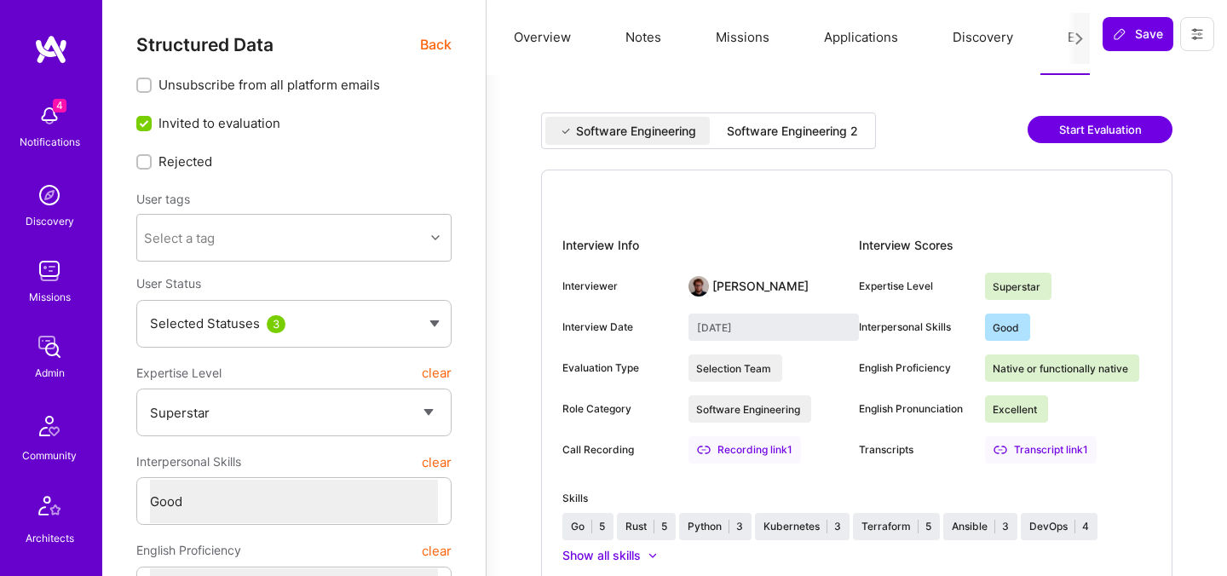
click at [803, 139] on div "Software Engineering 2" at bounding box center [792, 131] width 158 height 28
type input "September 2, 2025"
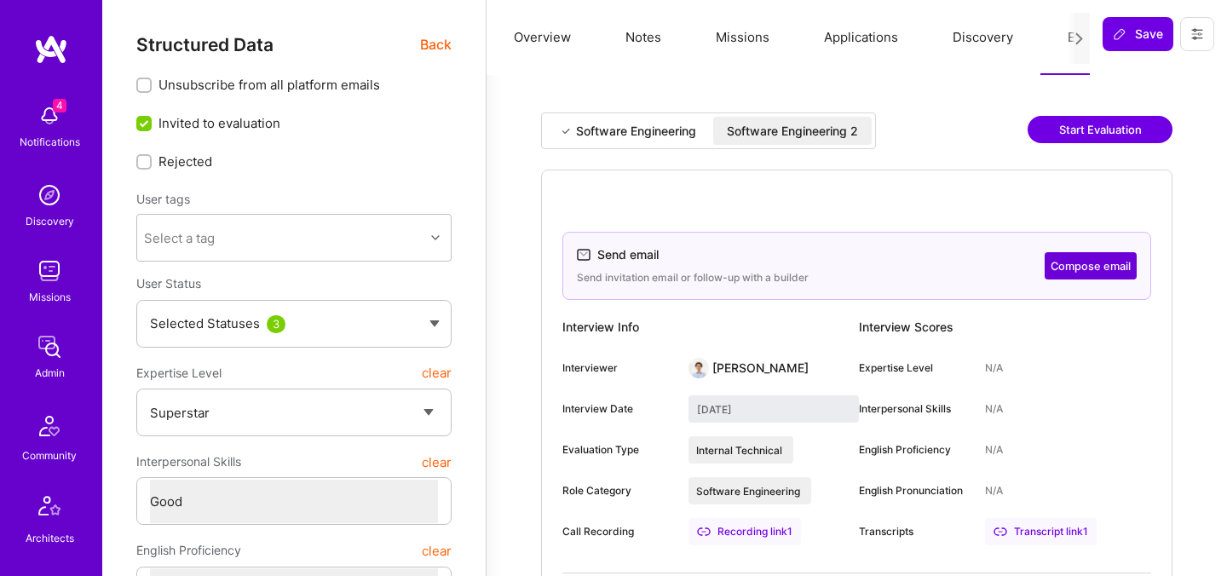
click at [728, 222] on div "Send email Send invitation email or follow-up with a builder Compose email Inte…" at bounding box center [856, 431] width 631 height 523
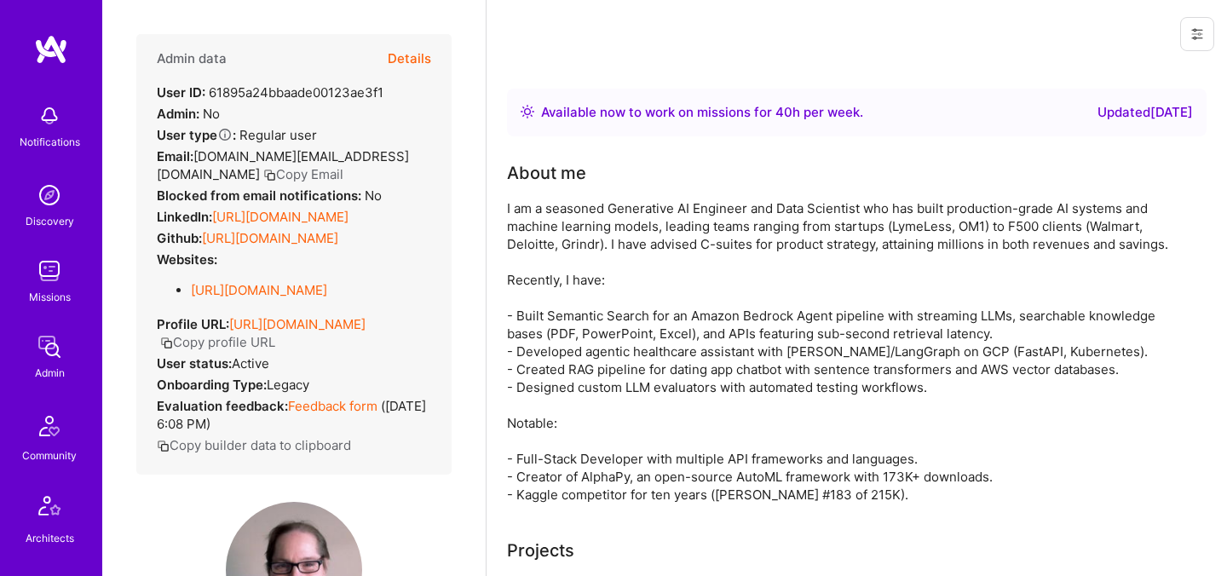
click at [410, 61] on button "Details" at bounding box center [409, 58] width 43 height 49
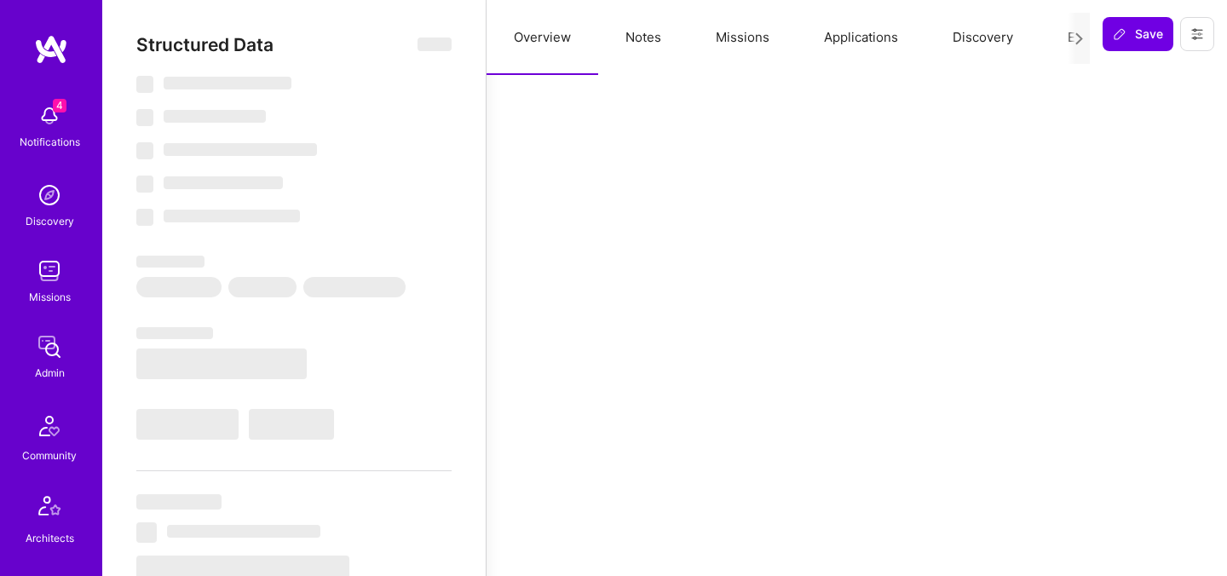
click at [1065, 43] on button "Evaluation" at bounding box center [1098, 37] width 117 height 75
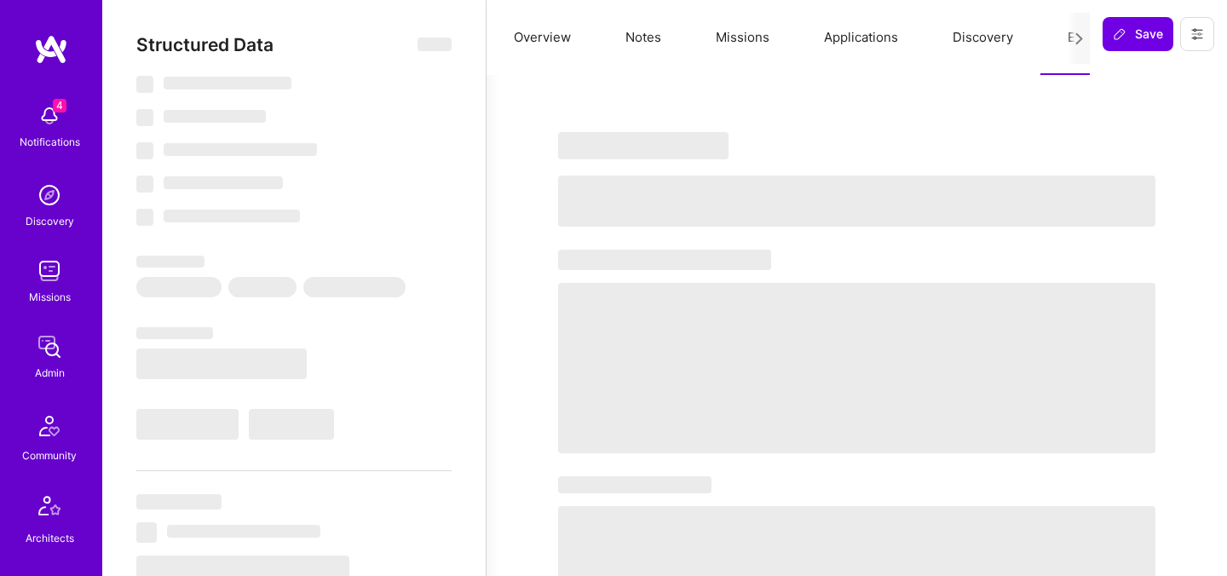
select select "Right Now"
select select "5"
select select "7"
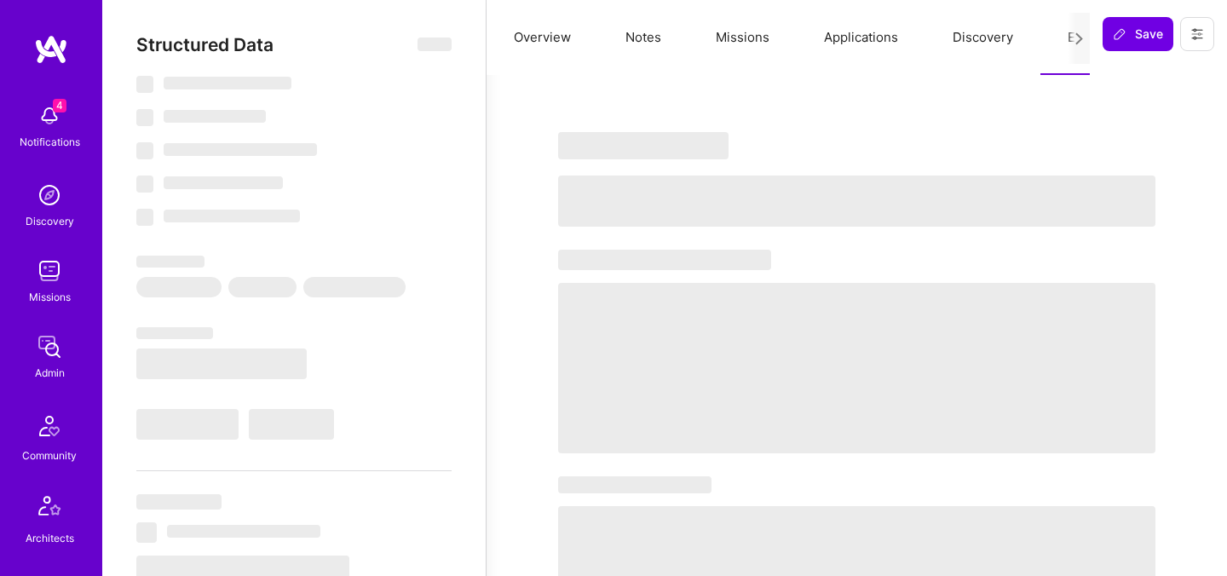
select select "US"
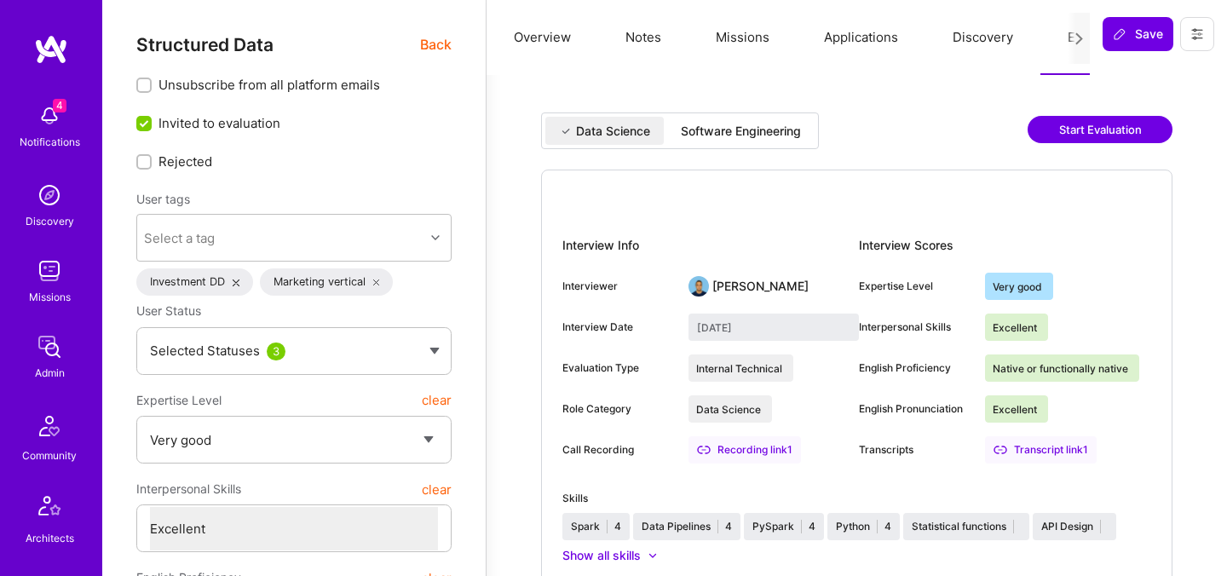
click at [768, 128] on div "Software Engineering" at bounding box center [741, 131] width 120 height 17
type input "[DATE]"
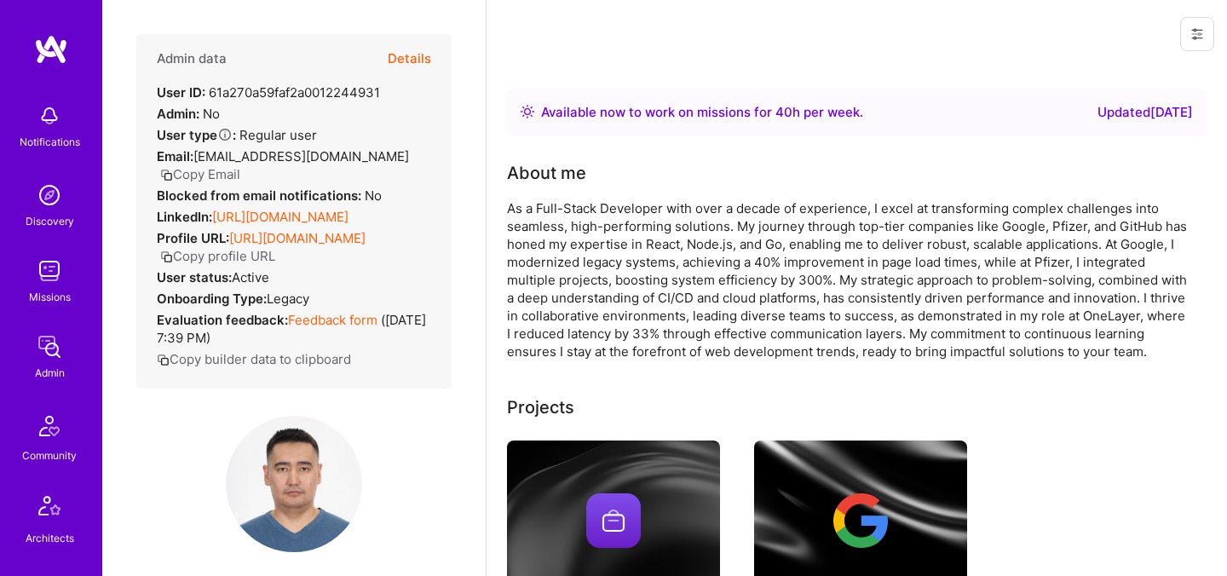
click at [395, 58] on button "Details" at bounding box center [409, 58] width 43 height 49
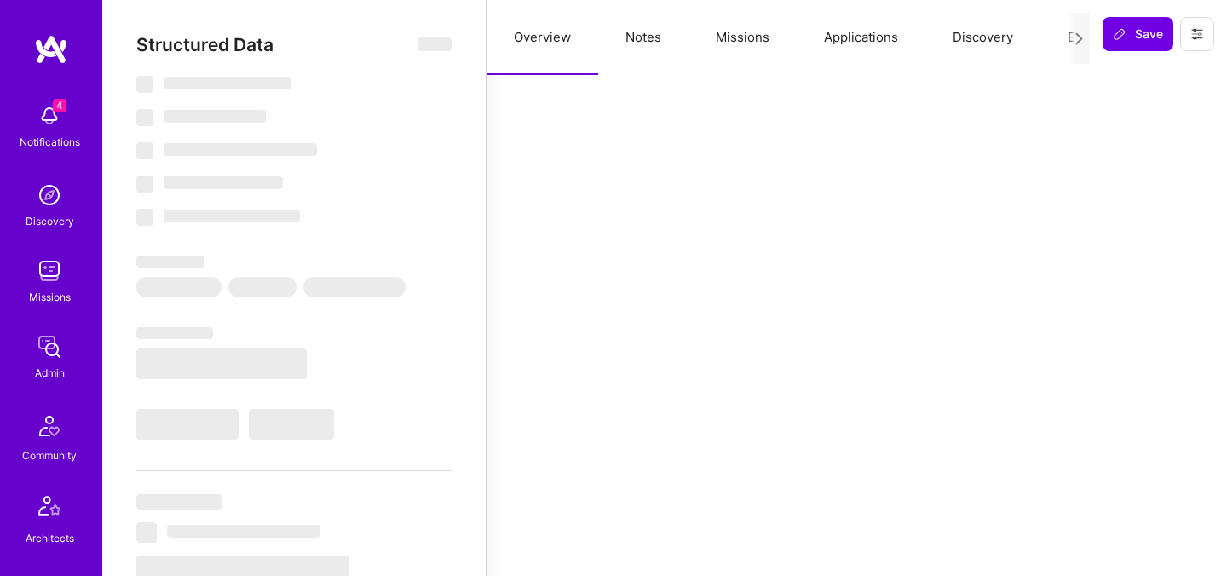
click at [1060, 37] on button "Evaluation" at bounding box center [1098, 37] width 117 height 75
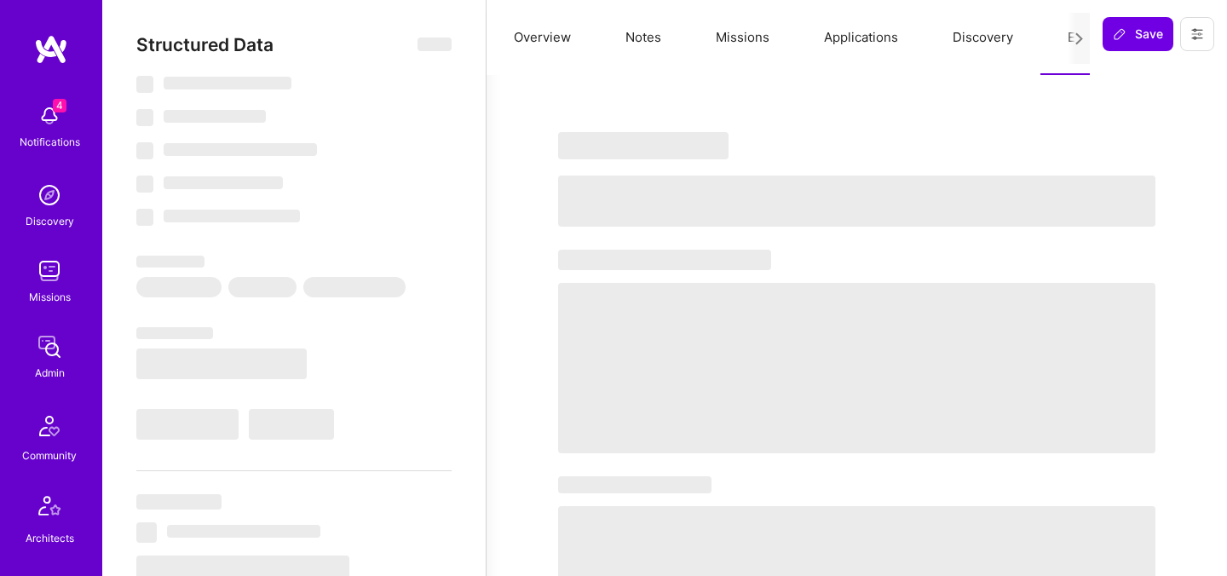
select select "Right Now"
select select "7"
select select "6"
select select "7"
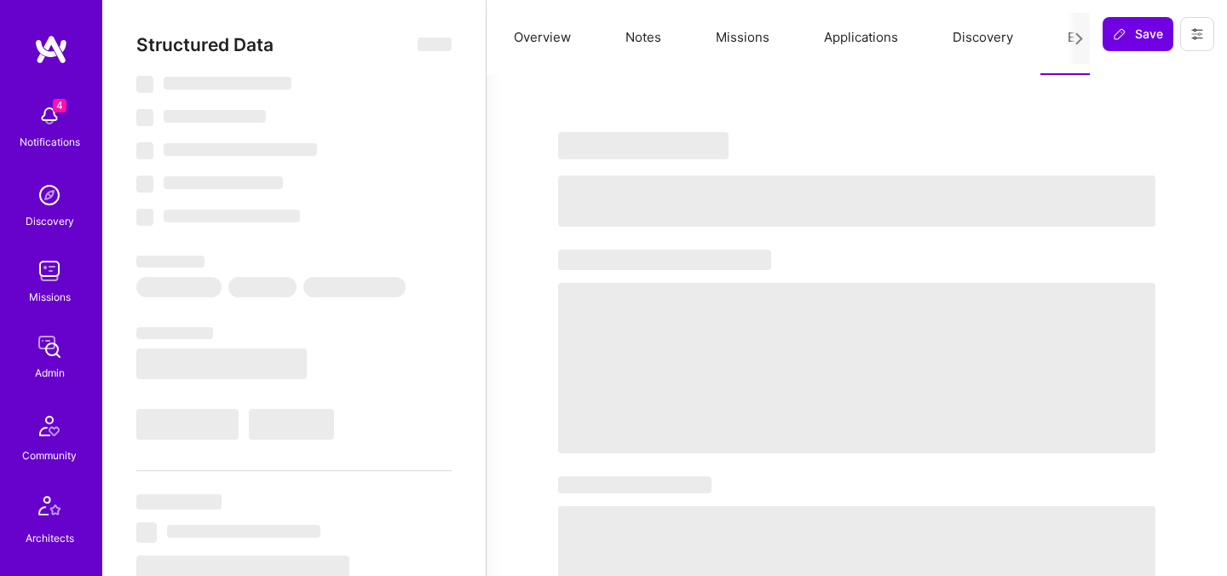
select select "KZ"
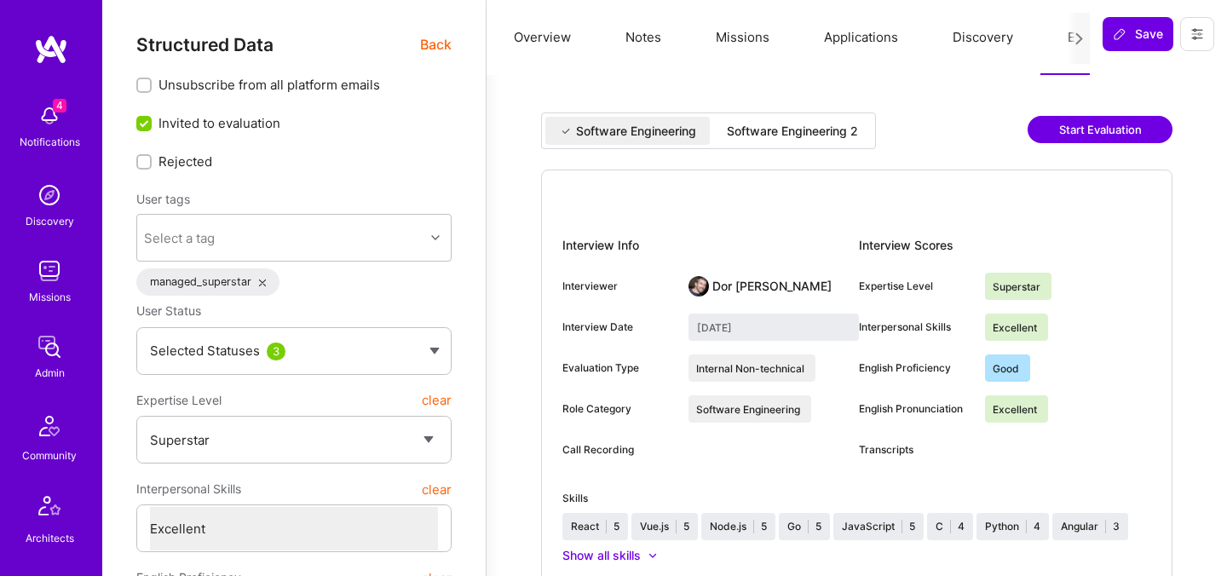
click at [850, 144] on div "Software Engineering 2" at bounding box center [792, 131] width 158 height 28
type input "[DATE]"
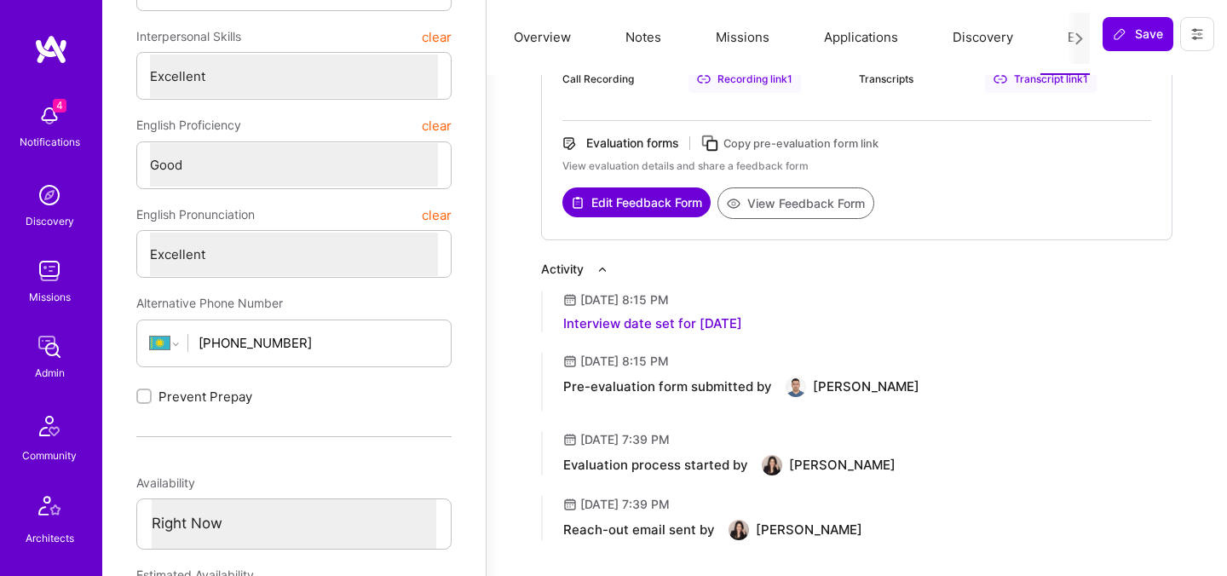
scroll to position [433, 0]
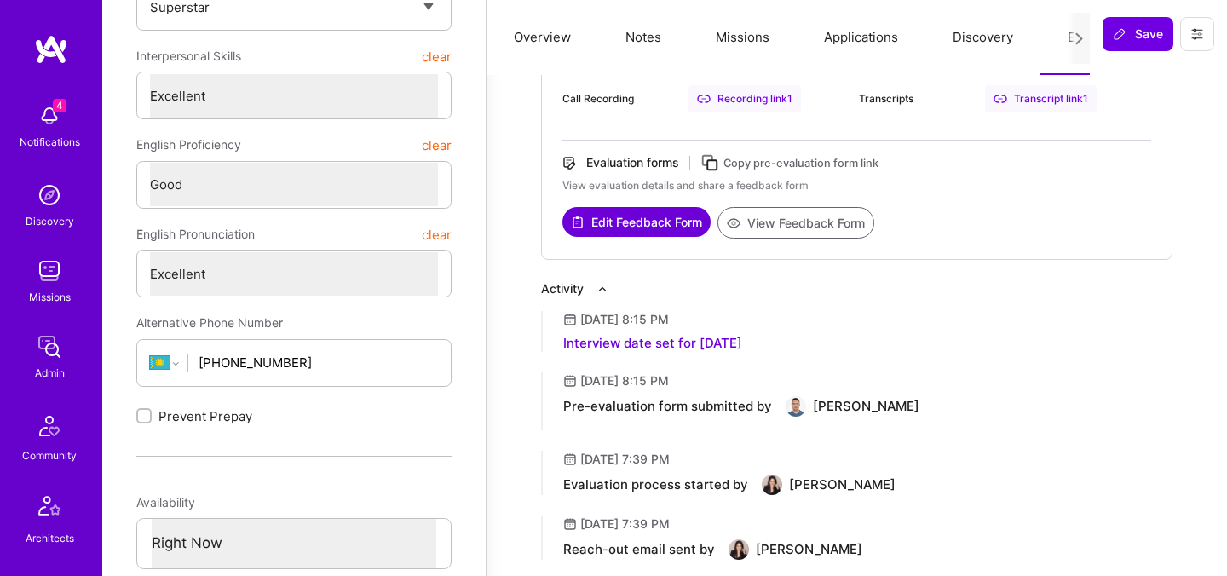
click at [805, 228] on button "View Feedback Form" at bounding box center [795, 223] width 157 height 32
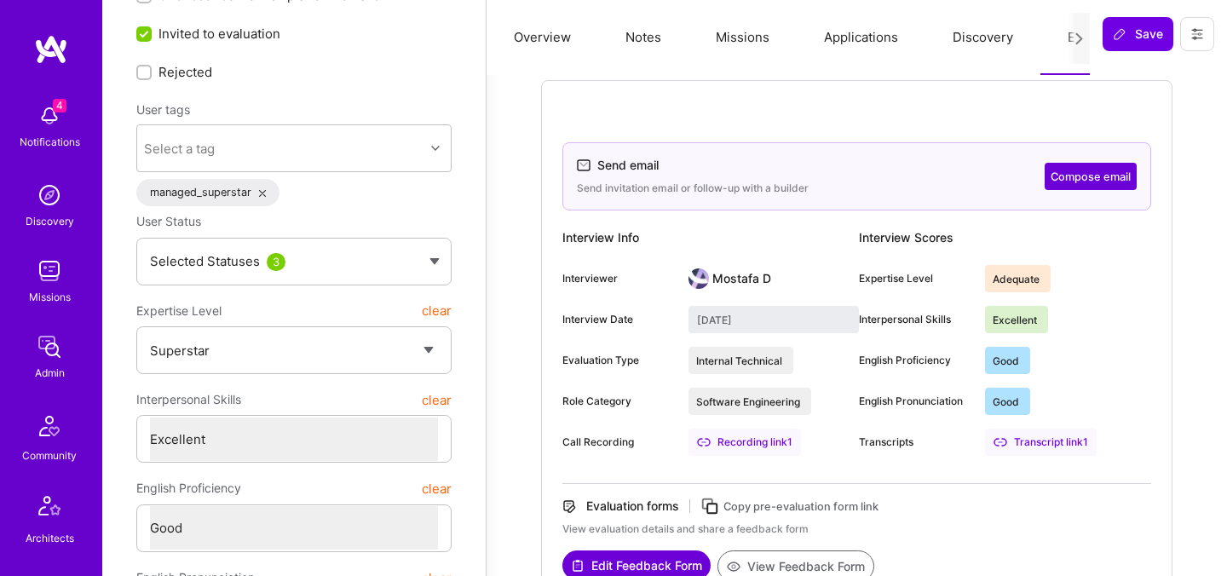
scroll to position [0, 0]
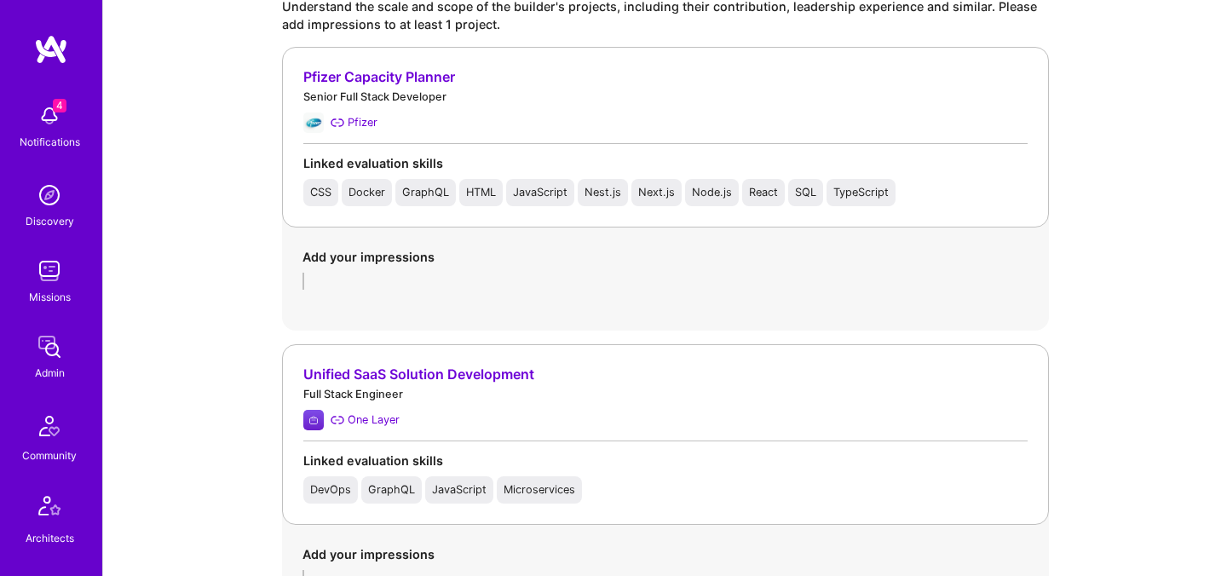
scroll to position [1632, 0]
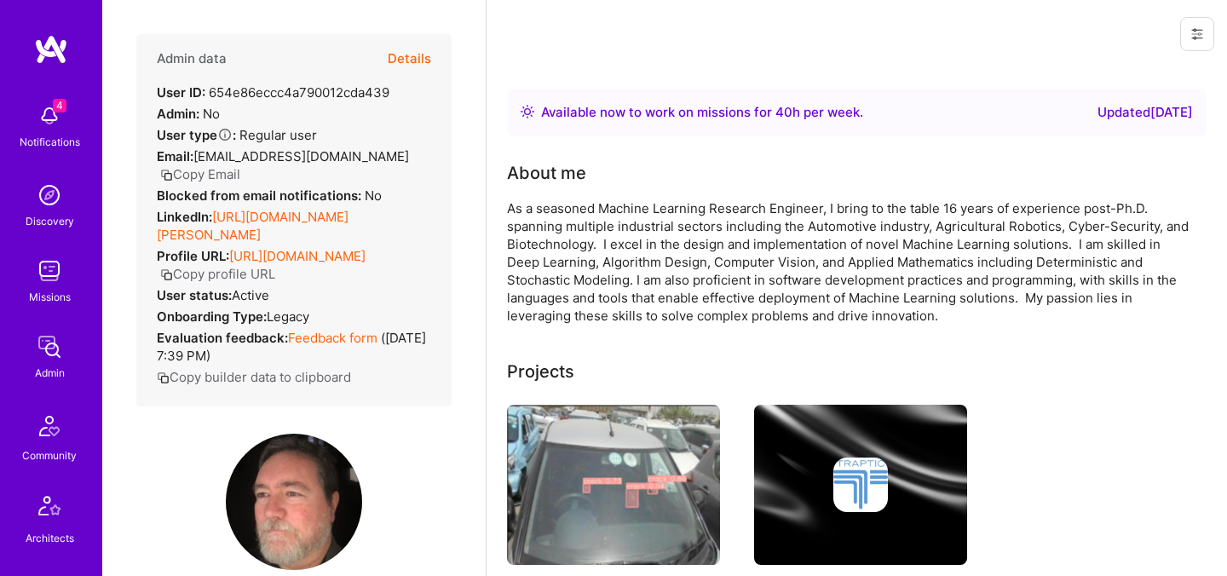
click at [403, 68] on button "Details" at bounding box center [409, 58] width 43 height 49
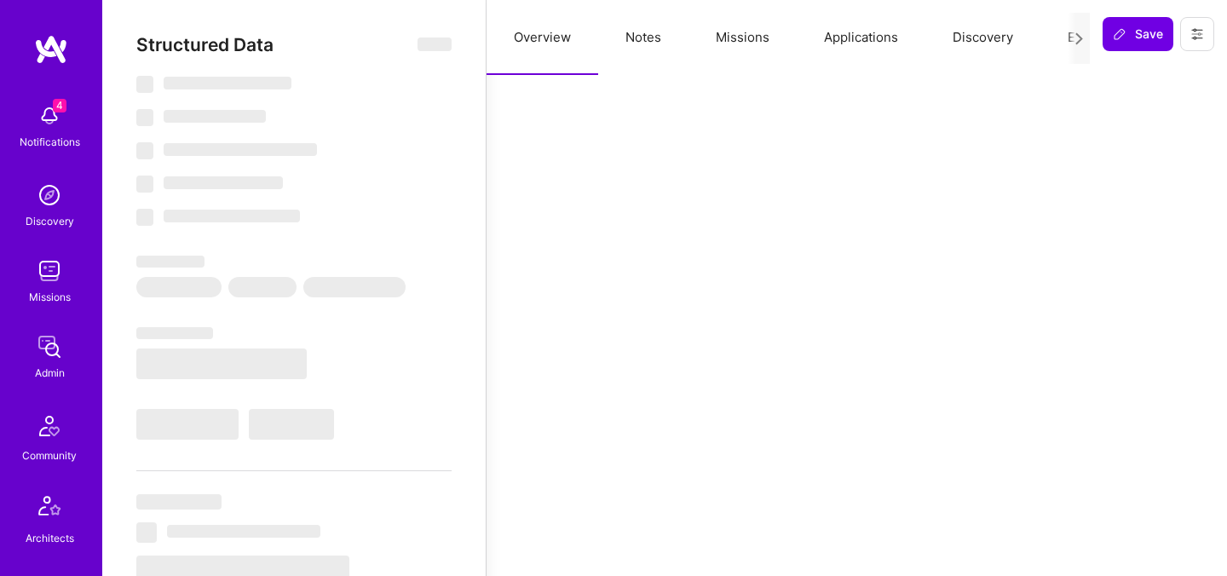
click at [1052, 41] on button "Evaluation" at bounding box center [1098, 37] width 117 height 75
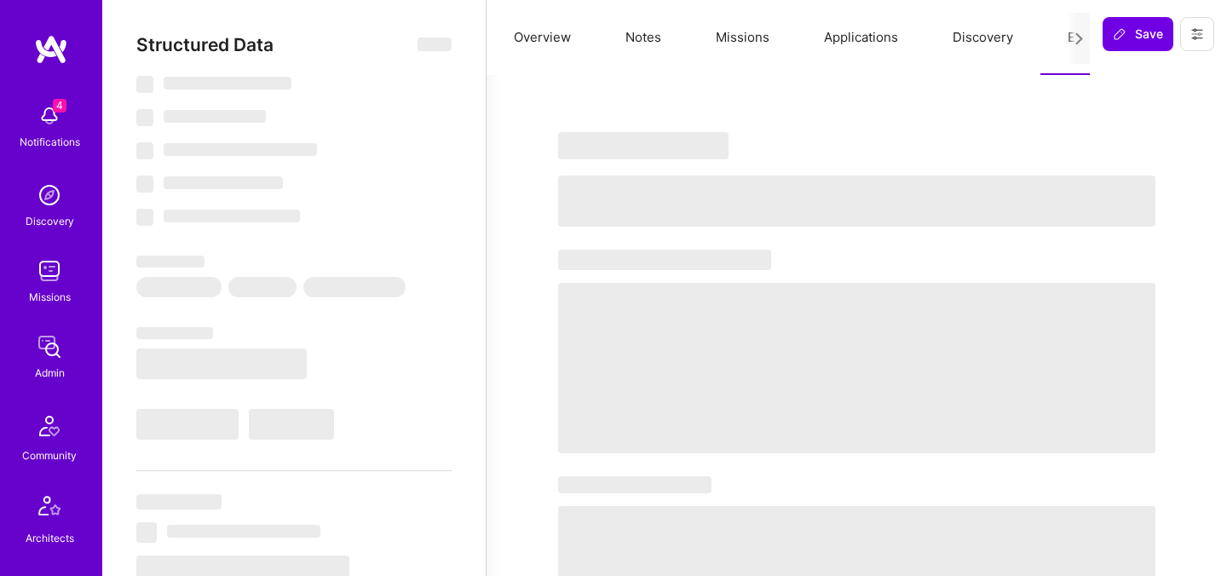
select select "Right Now"
select select "7"
select select "4"
select select "7"
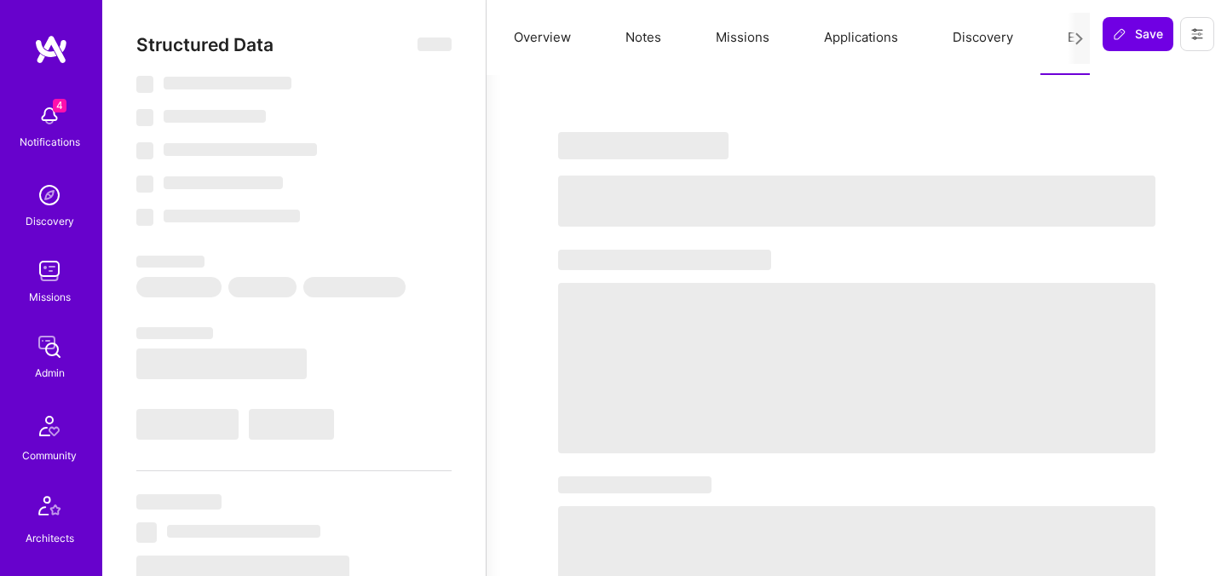
select select "US"
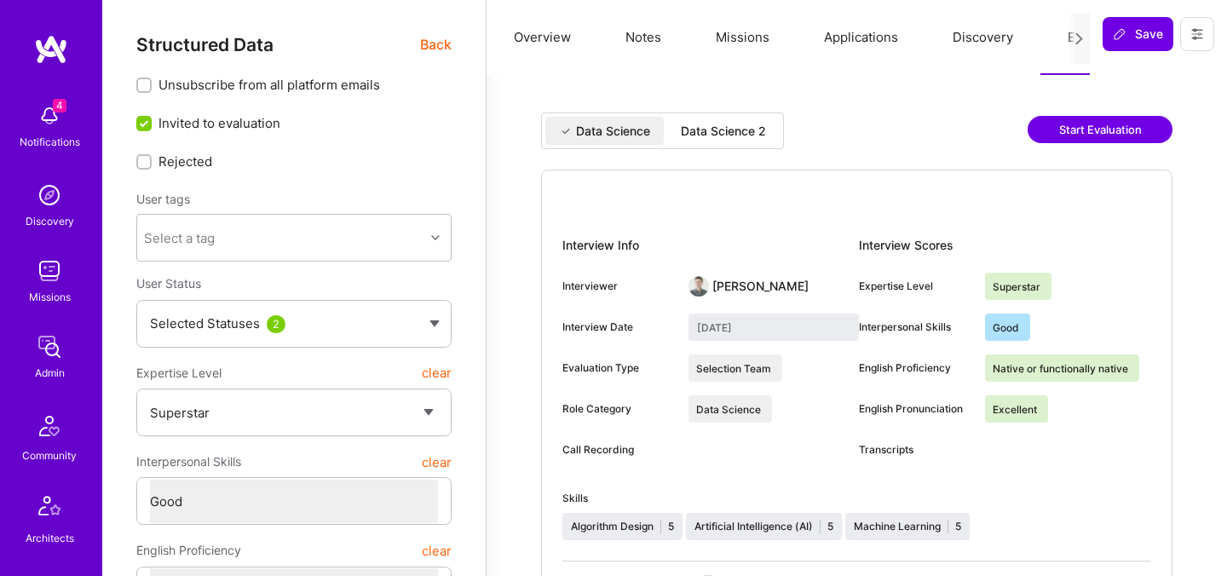
click at [737, 143] on div "Data Science 2" at bounding box center [723, 131] width 112 height 28
type input "[DATE]"
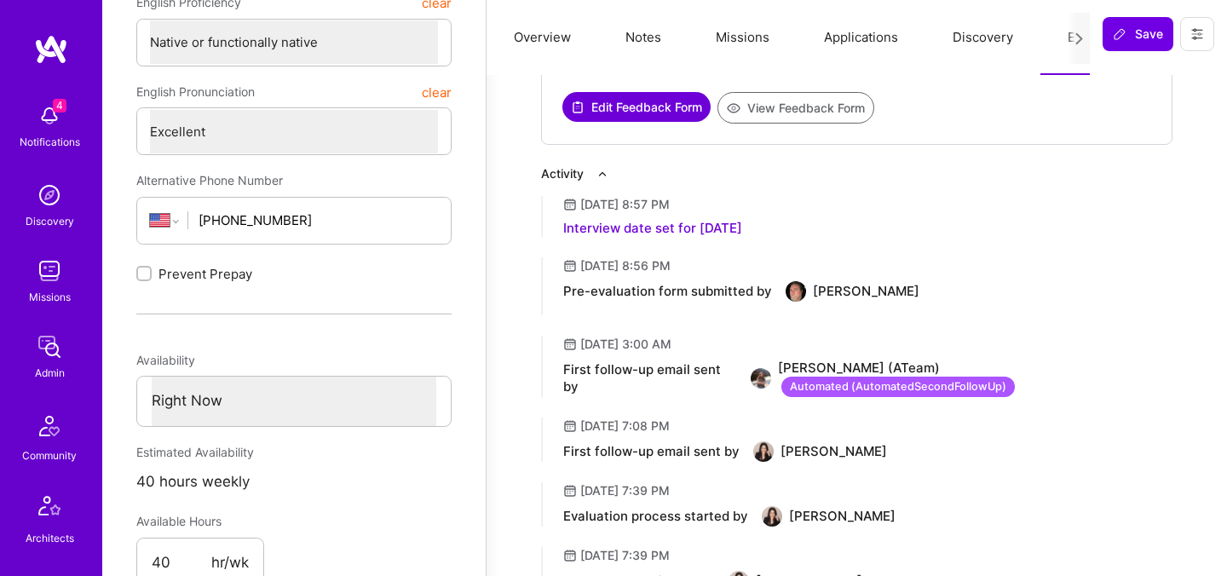
scroll to position [552, 0]
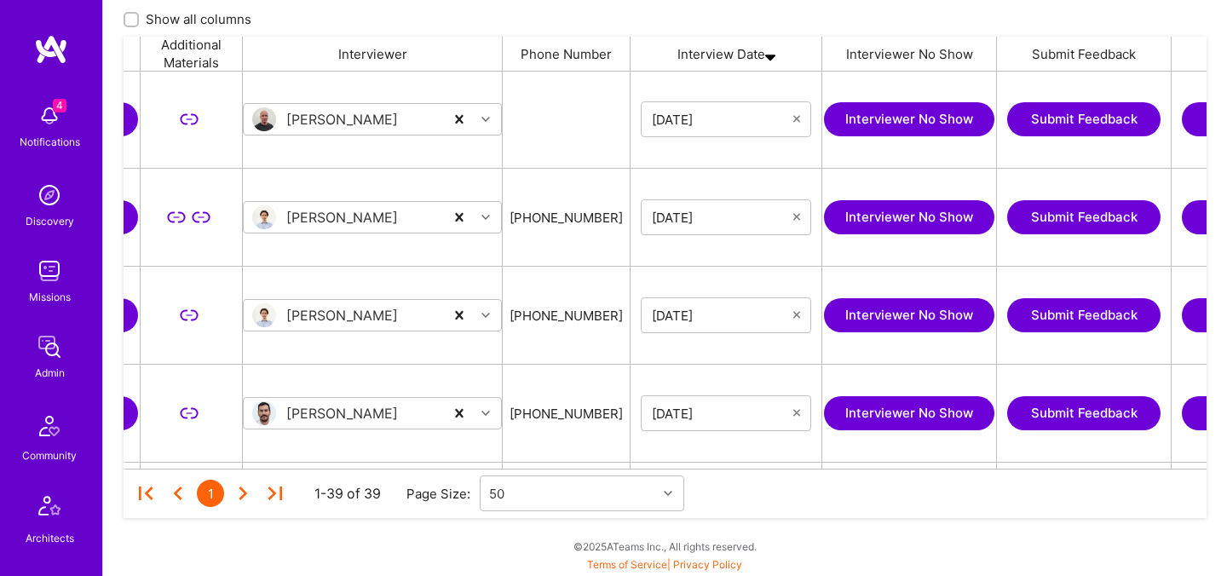
scroll to position [0, 1290]
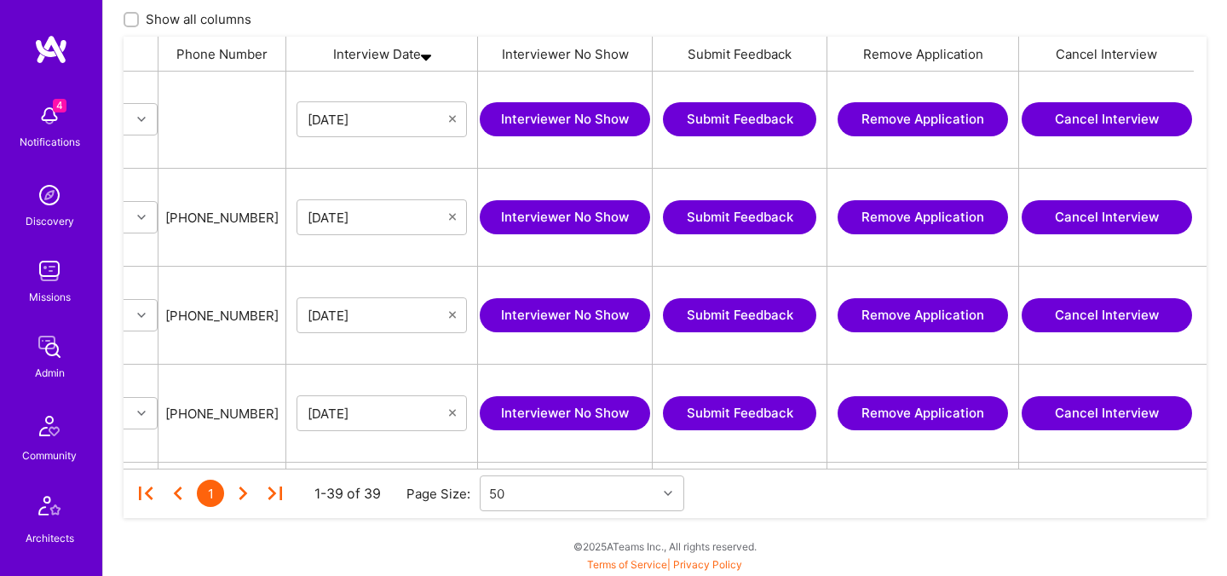
click at [429, 57] on img at bounding box center [426, 54] width 10 height 34
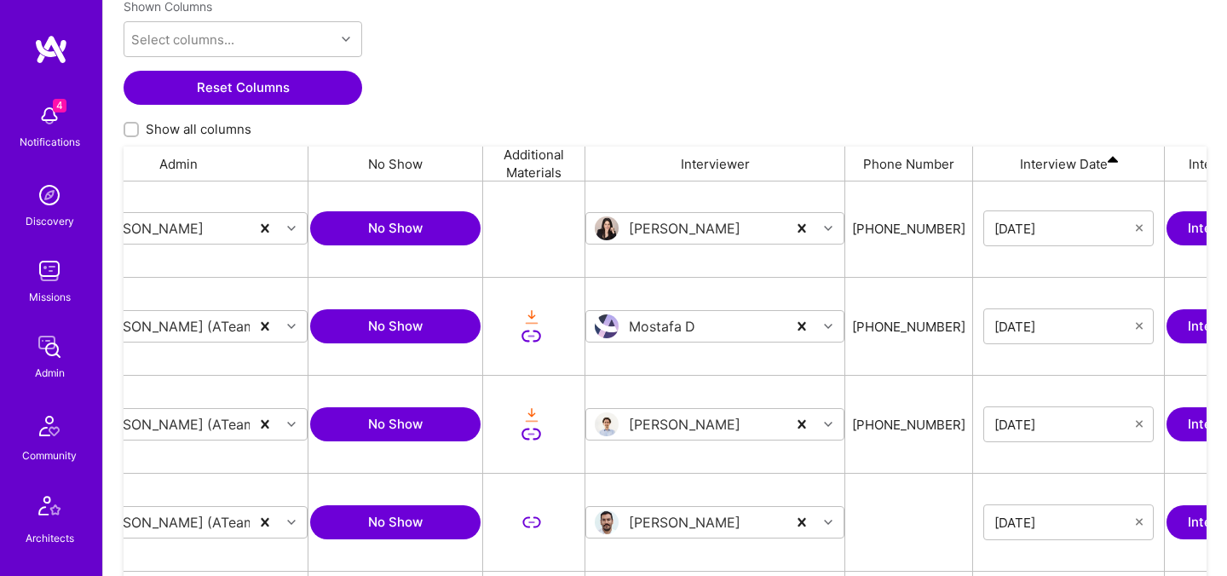
scroll to position [0, 604]
